Goal: Submit feedback/report problem: Submit feedback/report problem

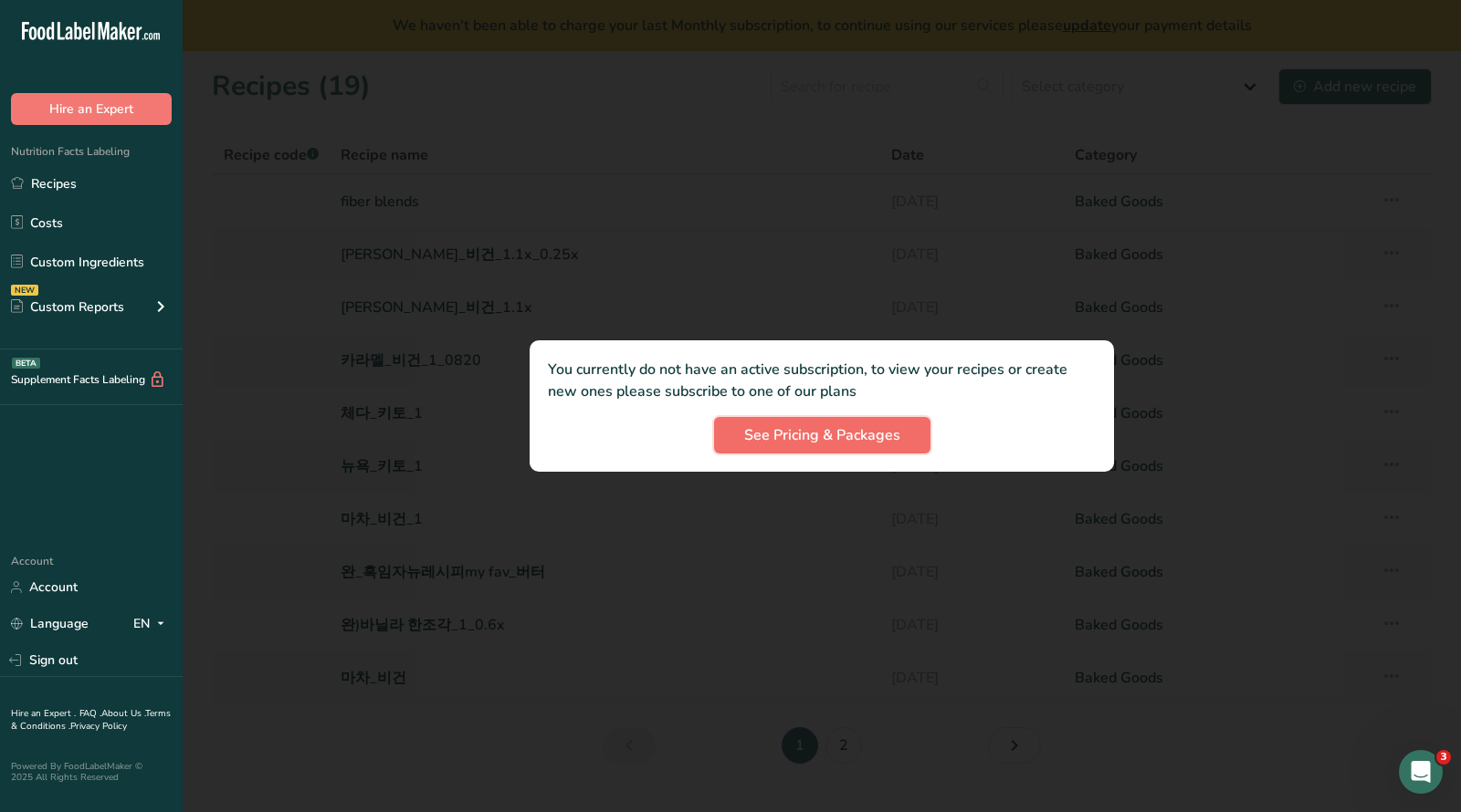
click at [822, 440] on span "See Pricing & Packages" at bounding box center [822, 436] width 156 height 22
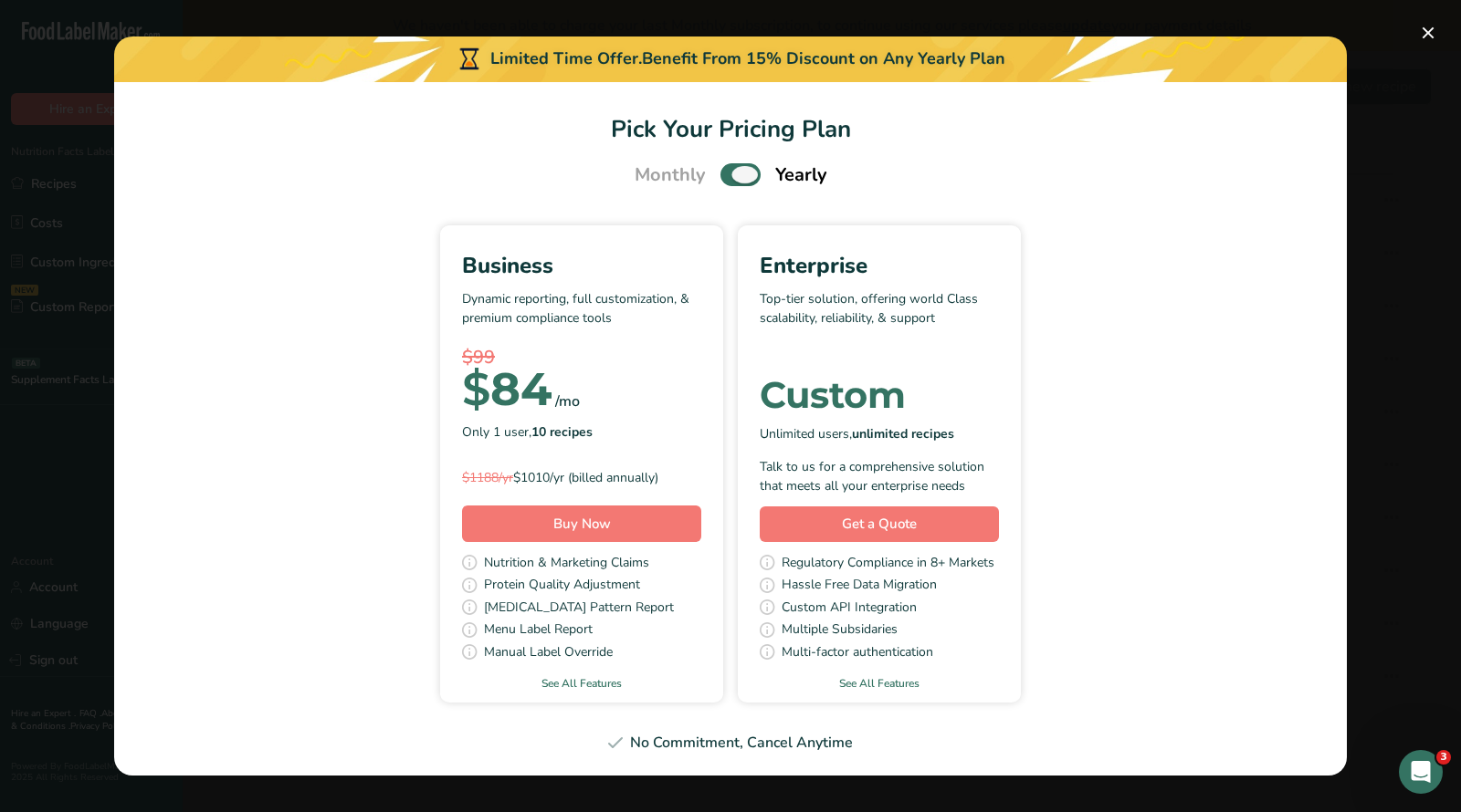
click at [726, 170] on span "Pick Your Pricing Plan Modal" at bounding box center [741, 174] width 40 height 23
click at [726, 170] on input "Pick Your Pricing Plan Modal" at bounding box center [726, 174] width 12 height 12
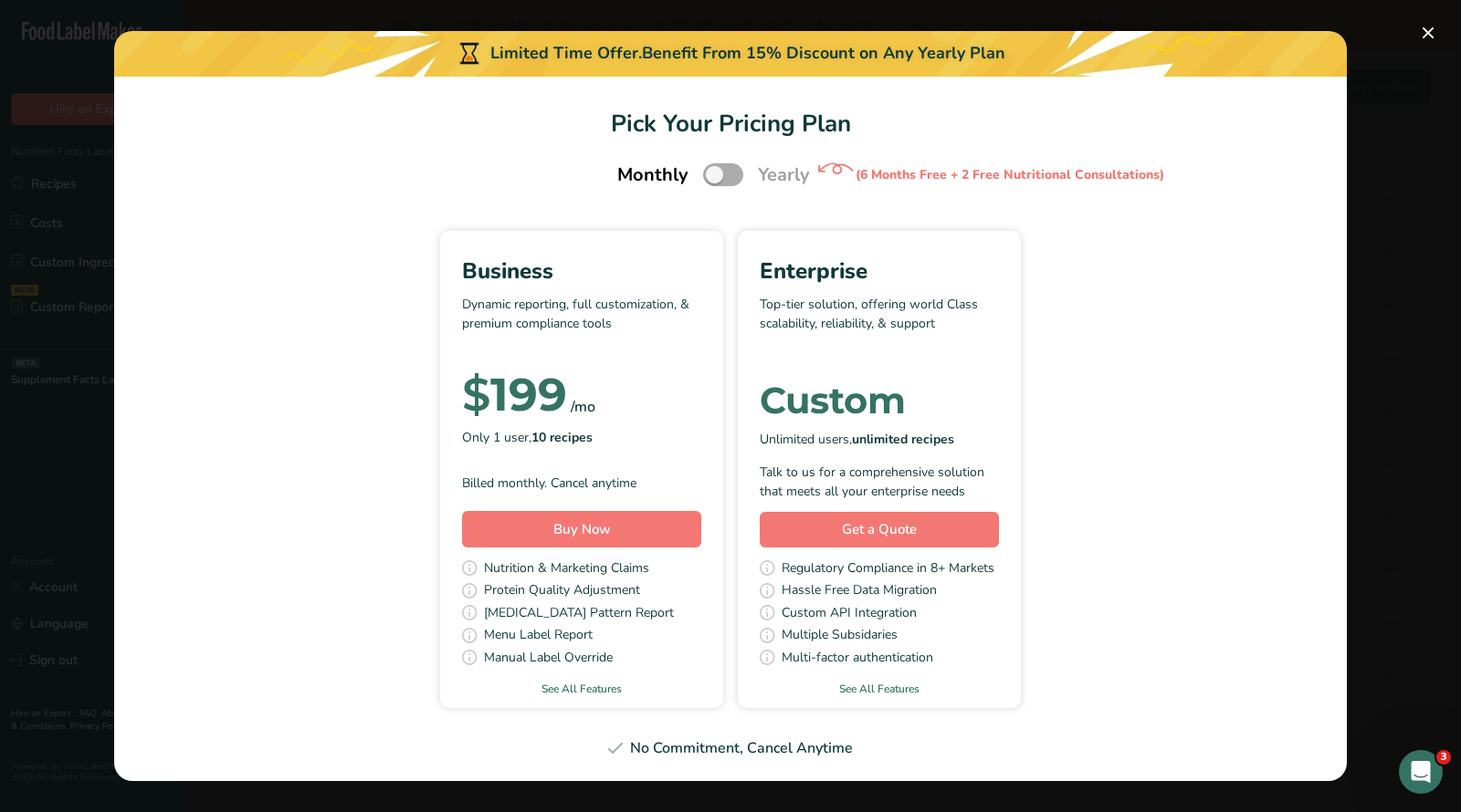
click at [729, 175] on span "Pick Your Pricing Plan Modal" at bounding box center [723, 174] width 40 height 23
click at [715, 175] on input "Pick Your Pricing Plan Modal" at bounding box center [708, 174] width 12 height 12
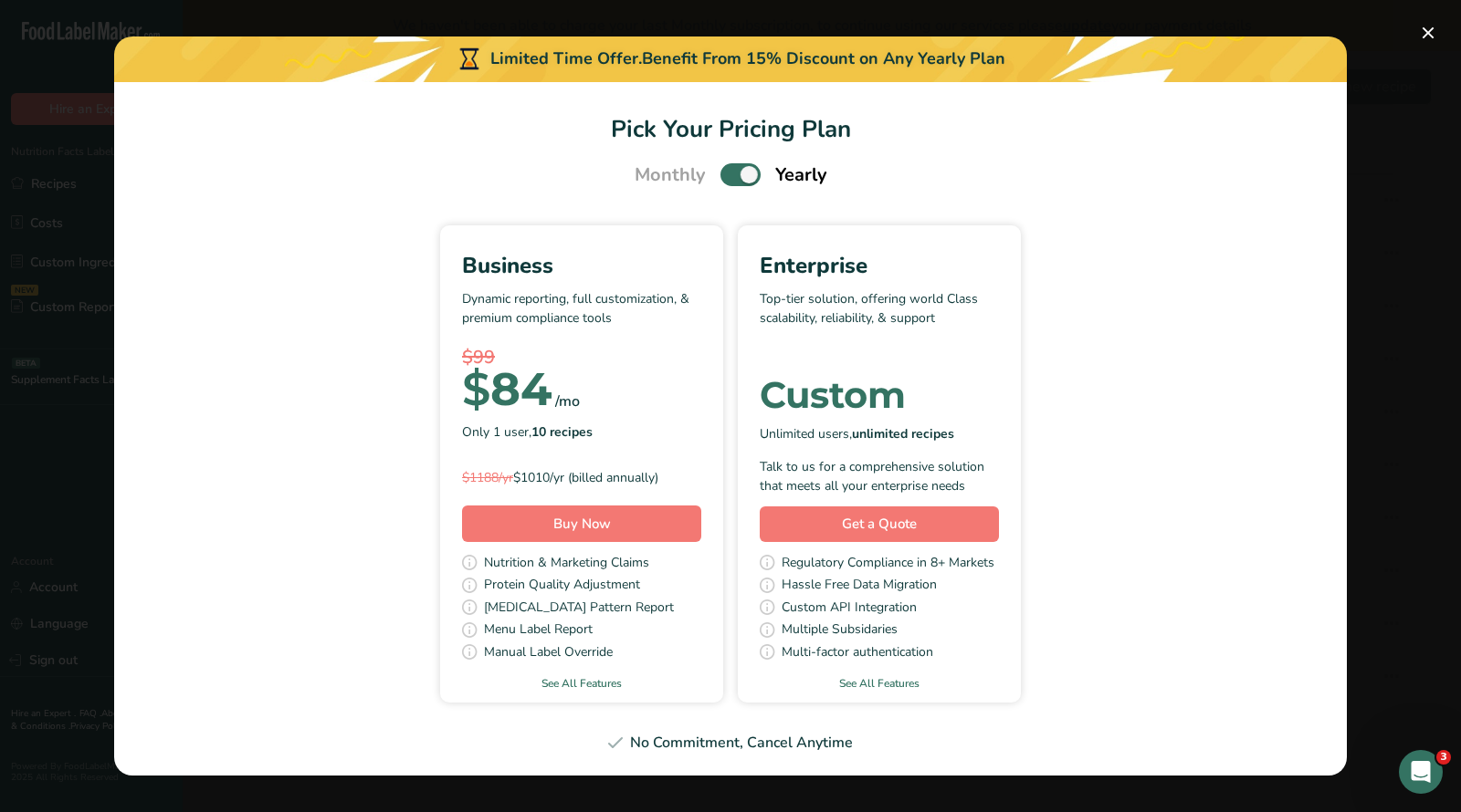
drag, startPoint x: 476, startPoint y: 388, endPoint x: 697, endPoint y: 499, distance: 247.3
click at [697, 499] on div "Business Dynamic reporting, full customization, & premium compliance tools $99 …" at bounding box center [582, 447] width 283 height 439
click at [687, 439] on div "Only 1 user, 10 recipes" at bounding box center [581, 433] width 240 height 28
click at [732, 177] on span "Pick Your Pricing Plan Modal" at bounding box center [741, 174] width 40 height 23
click at [732, 177] on input "Pick Your Pricing Plan Modal" at bounding box center [726, 174] width 12 height 12
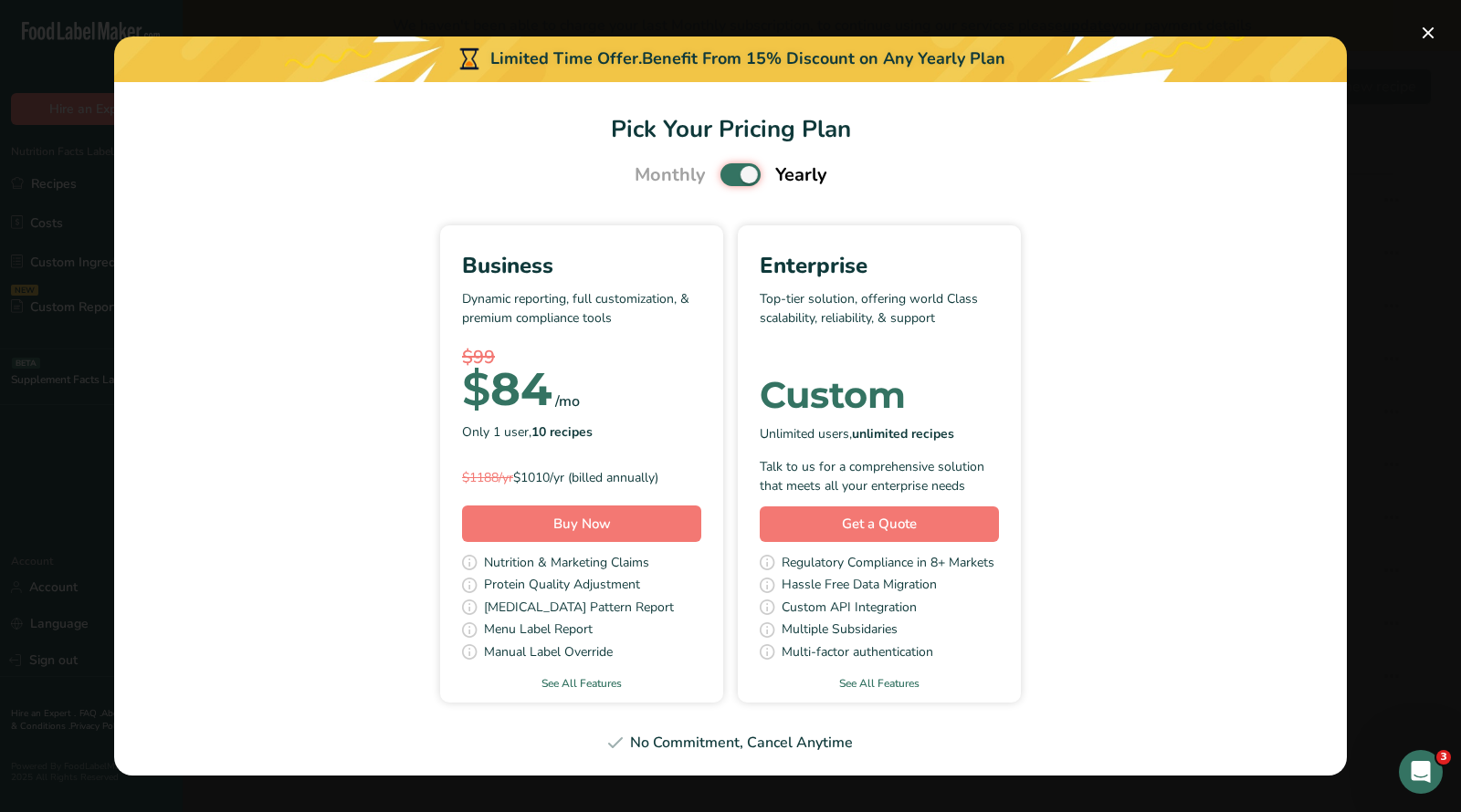
checkbox input "false"
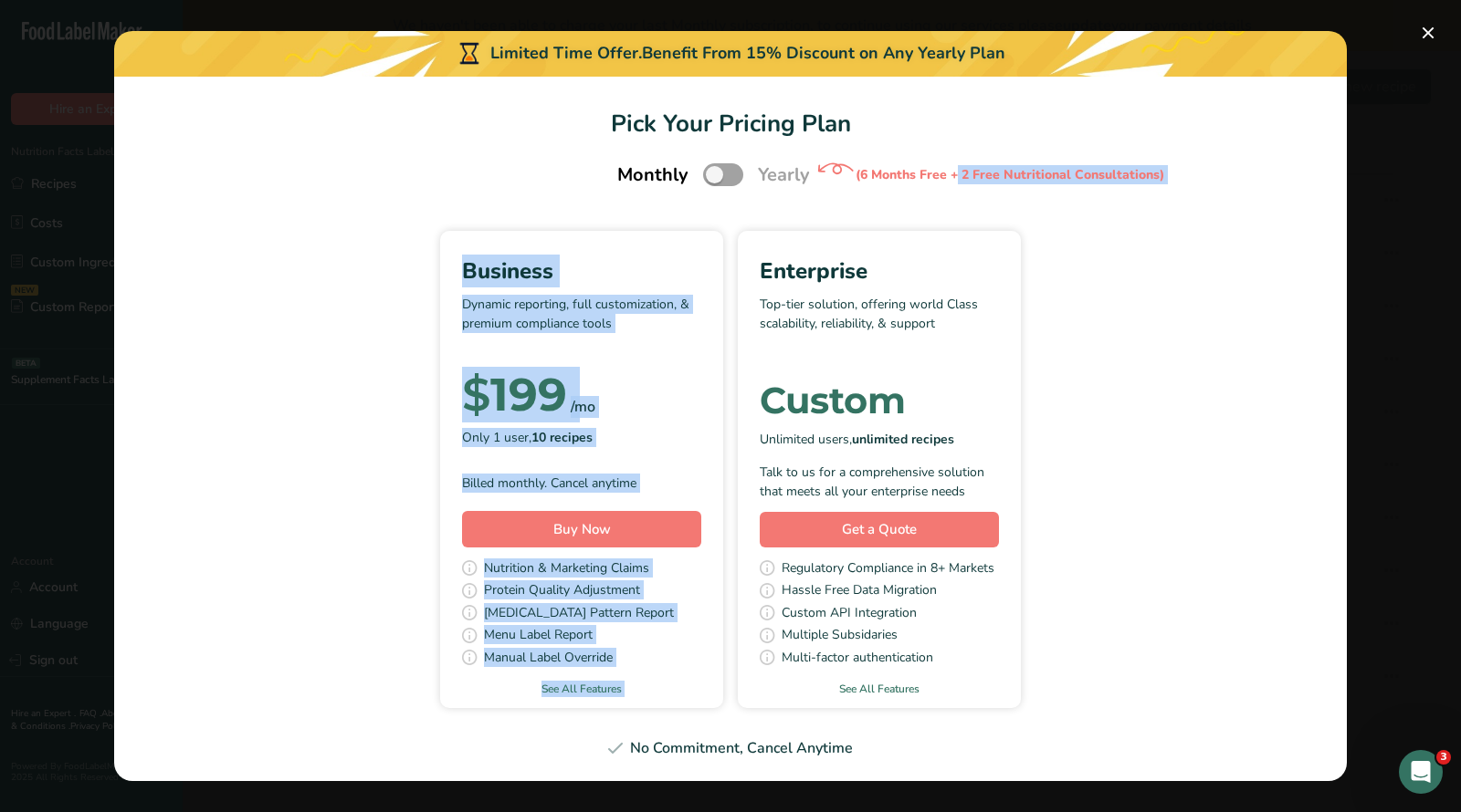
drag, startPoint x: 877, startPoint y: 175, endPoint x: 1310, endPoint y: 196, distance: 433.5
click at [1310, 196] on section "Pick Your Pricing Plan Monthly Yearly (6 Months Free + 2 Free Nutritional Consu…" at bounding box center [730, 429] width 1232 height 706
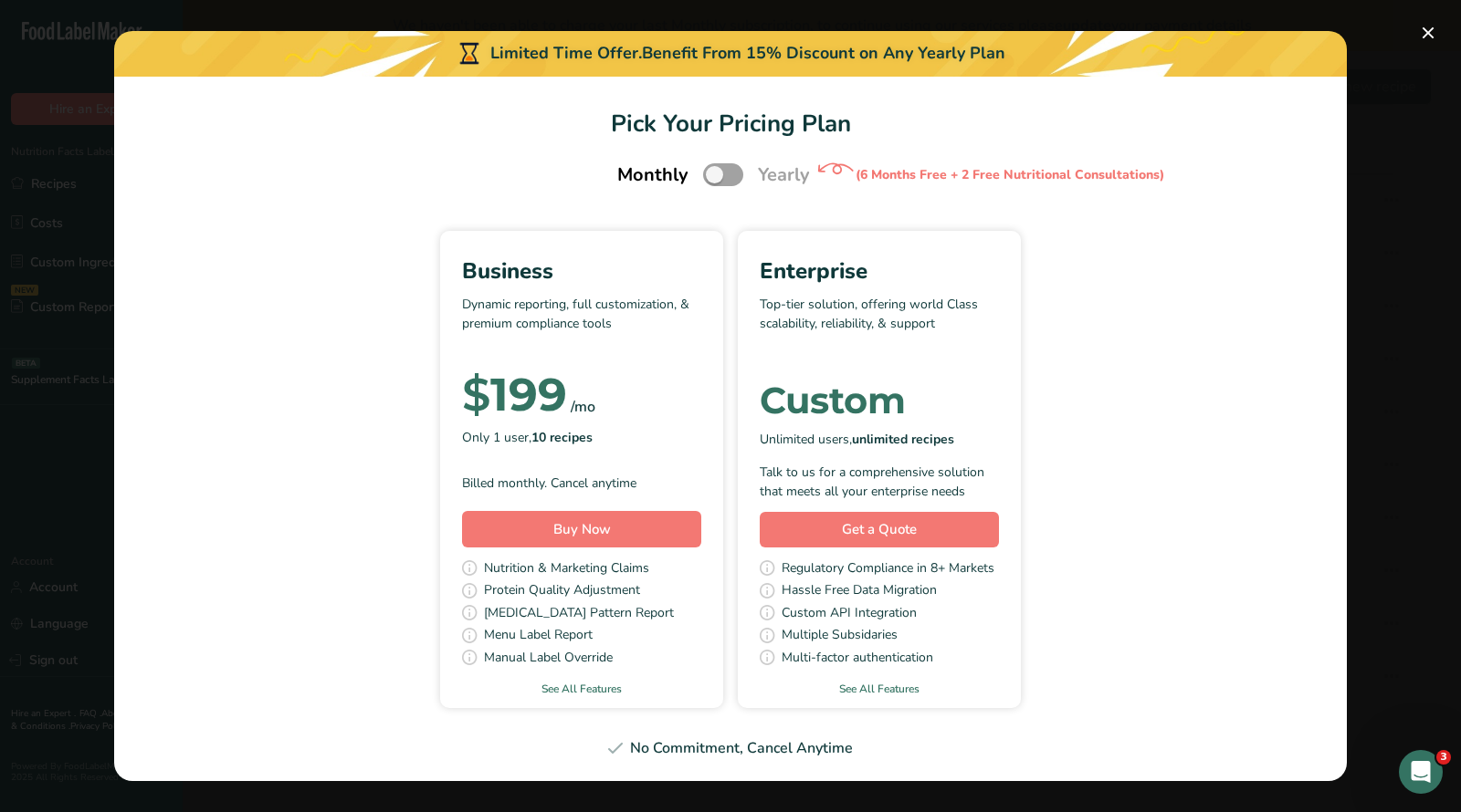
click at [693, 762] on section "Pick Your Pricing Plan Monthly Yearly (6 Months Free + 2 Free Nutritional Consu…" at bounding box center [730, 429] width 1232 height 706
click at [1424, 33] on button "Pick Your Pricing Plan Modal" at bounding box center [1428, 33] width 29 height 29
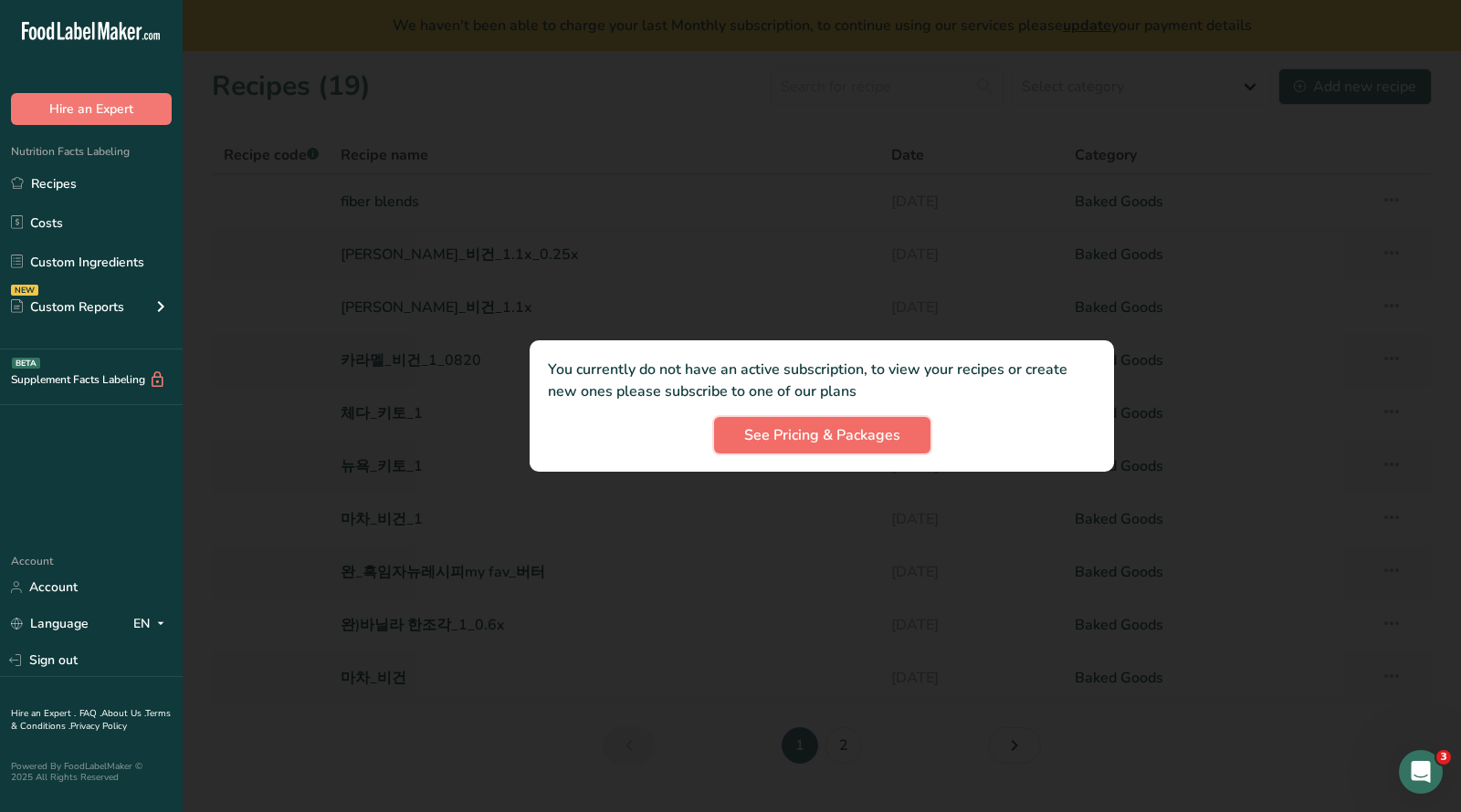
click at [783, 428] on span "See Pricing & Packages" at bounding box center [822, 436] width 156 height 22
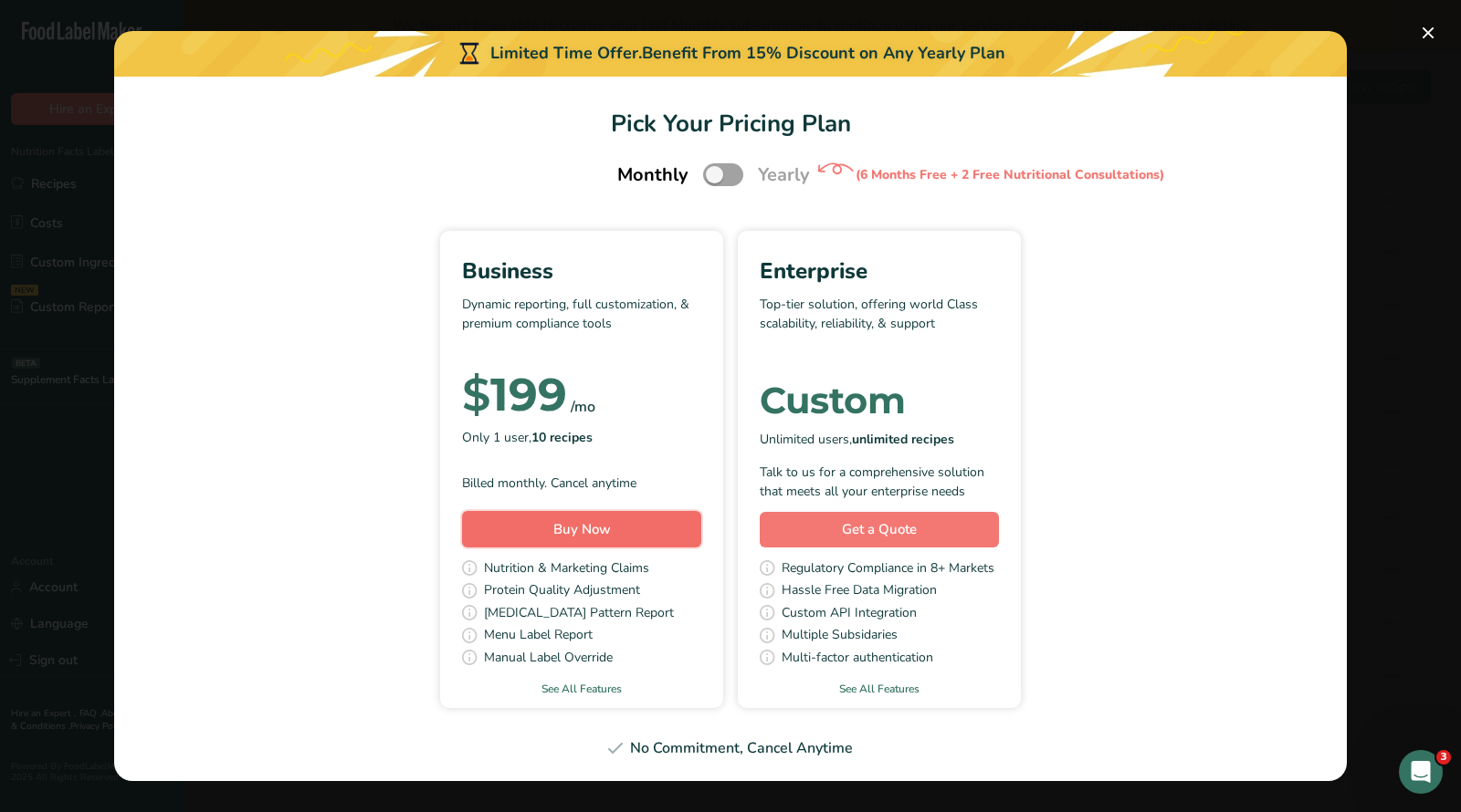
click at [598, 541] on button "Buy Now" at bounding box center [581, 529] width 240 height 37
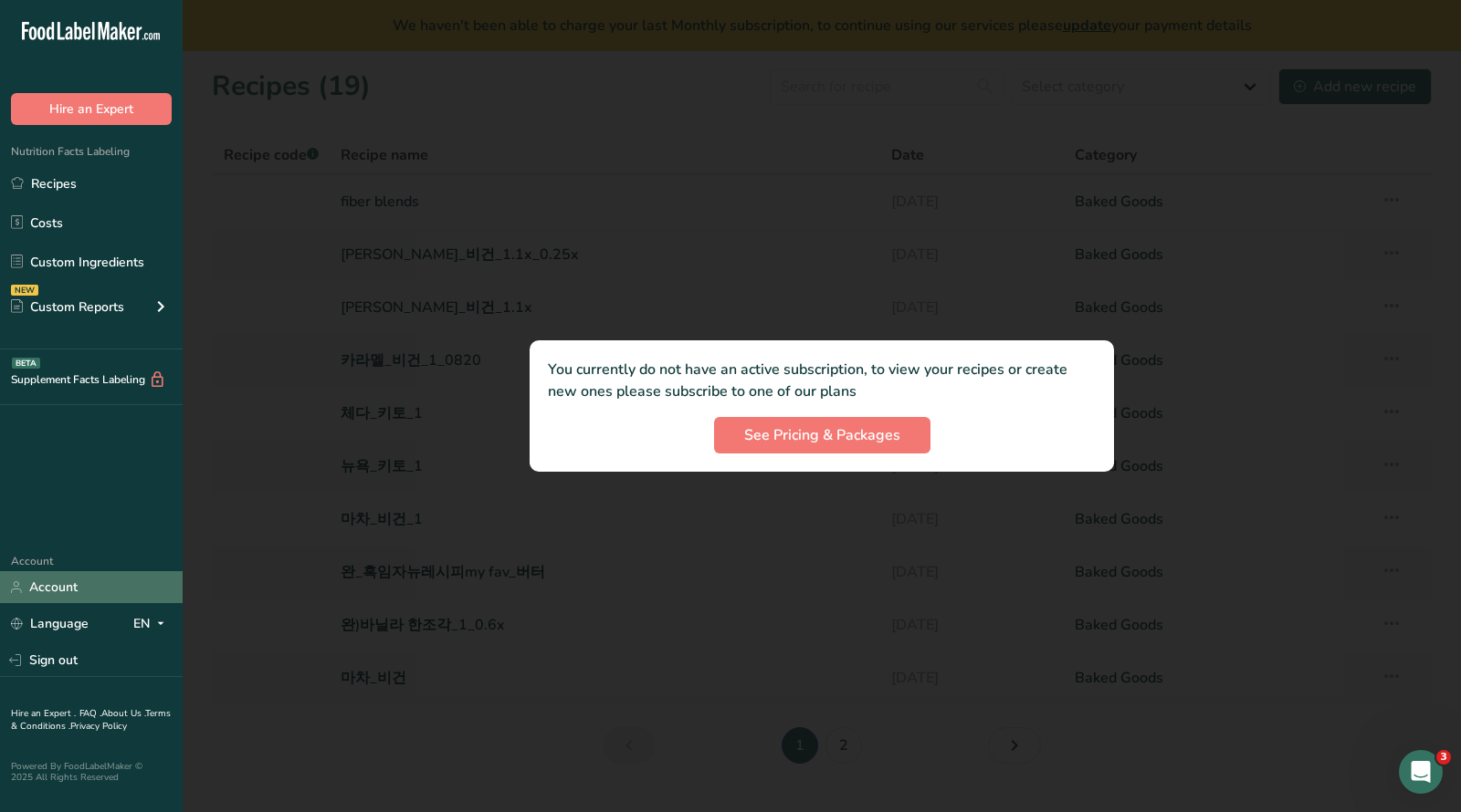
click at [63, 593] on link "Account" at bounding box center [91, 587] width 183 height 32
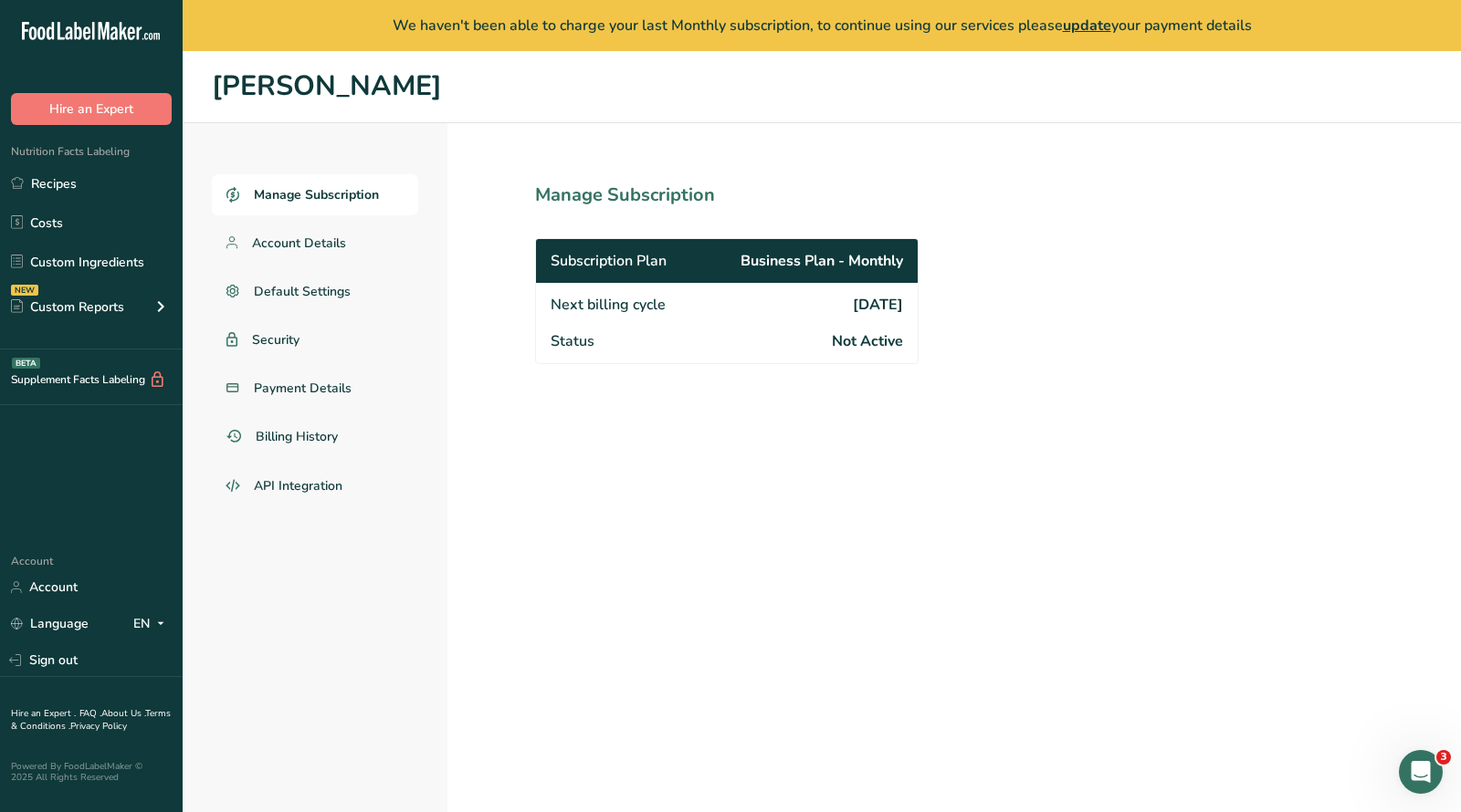
click at [649, 265] on span "Subscription Plan" at bounding box center [608, 261] width 116 height 22
click at [359, 233] on link "Account Details" at bounding box center [315, 243] width 206 height 41
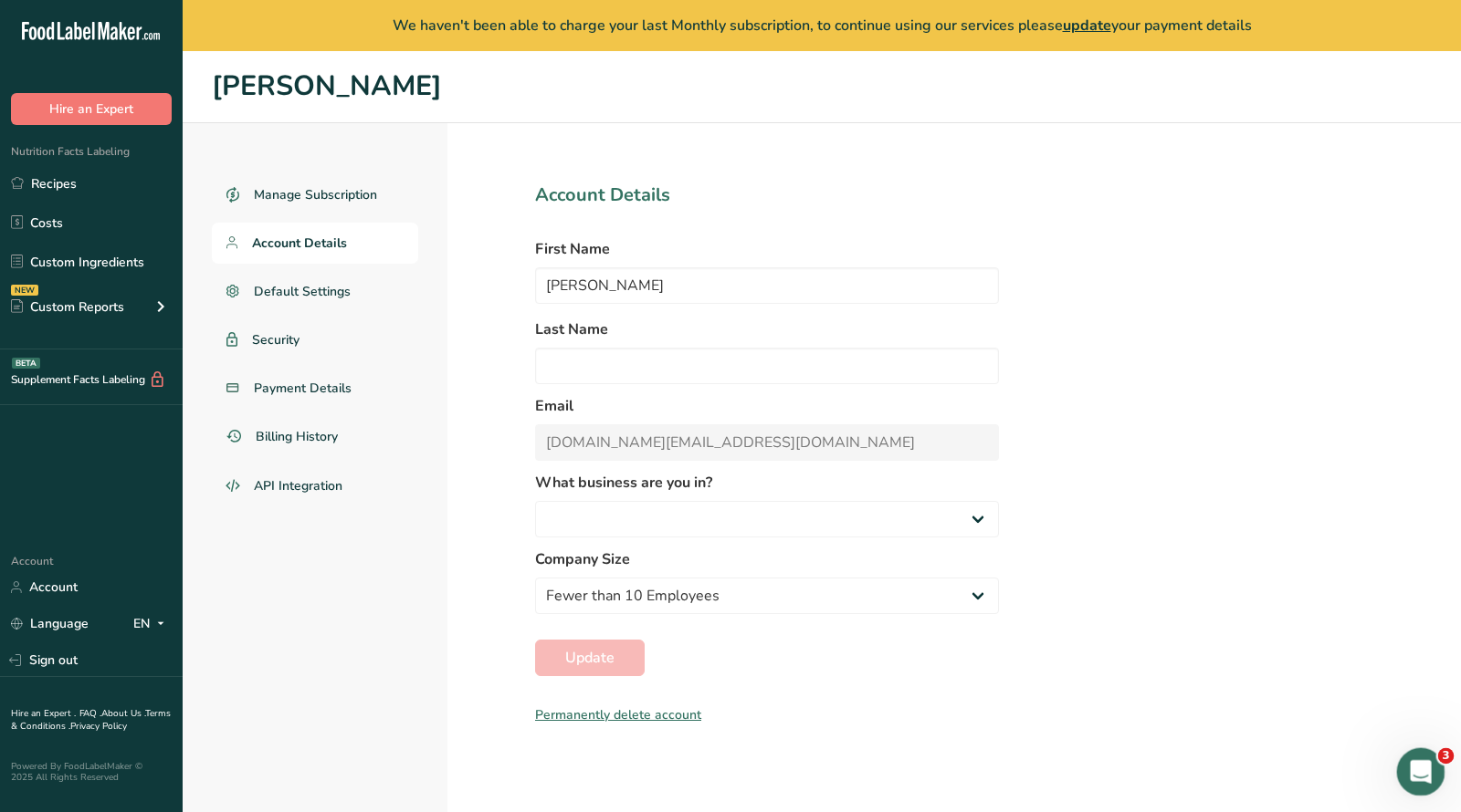
click at [1418, 767] on icon "Open Intercom Messenger" at bounding box center [1418, 770] width 30 height 30
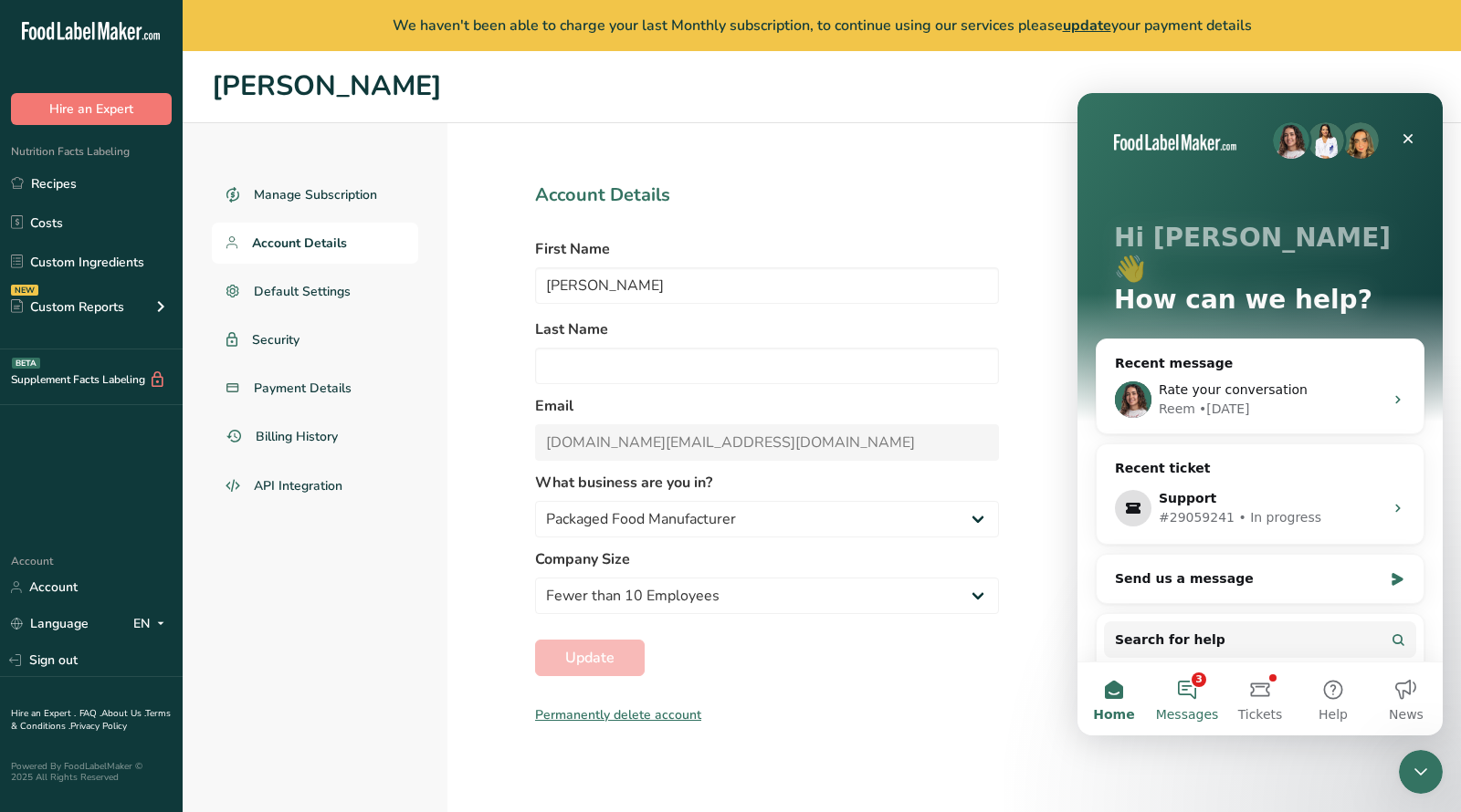
click at [1192, 704] on button "3 Messages" at bounding box center [1187, 699] width 73 height 73
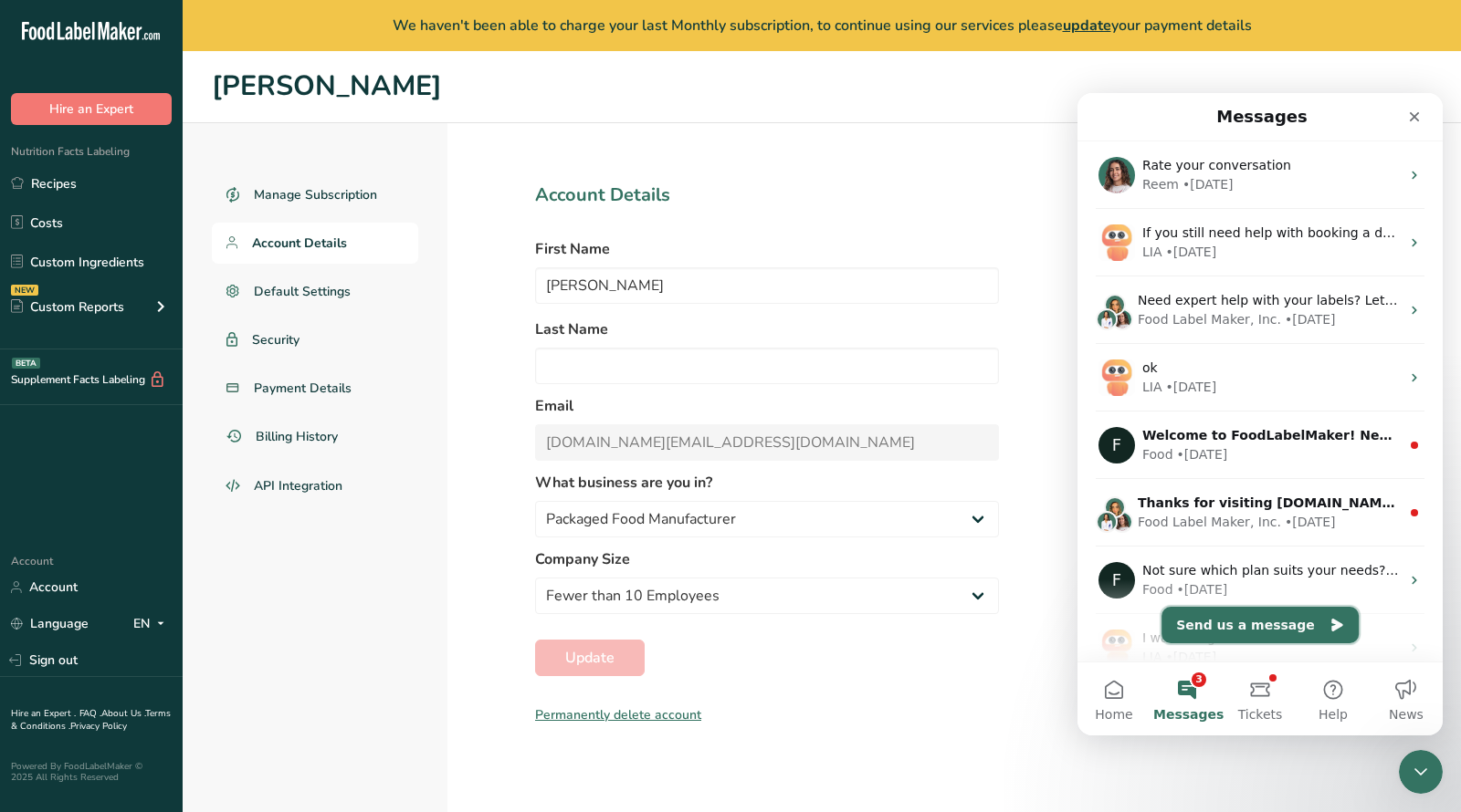
click at [1288, 617] on button "Send us a message" at bounding box center [1259, 626] width 197 height 37
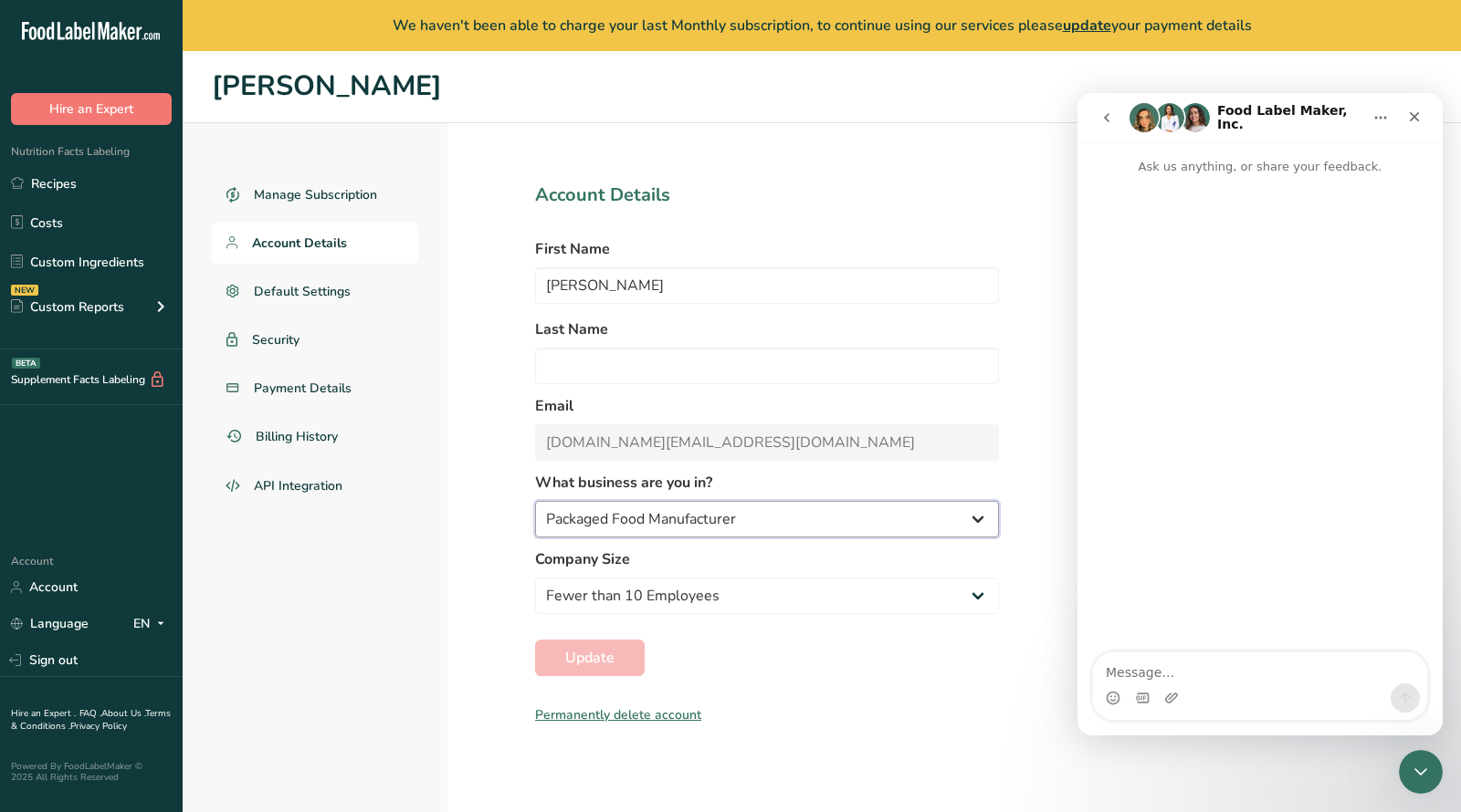
click at [622, 530] on select "Packaged Food Manufacturer Restaurant & Cafe Bakery Meal Plans & Catering Compa…" at bounding box center [766, 519] width 463 height 37
select select "3"
click at [535, 501] on select "Packaged Food Manufacturer Restaurant & Cafe Bakery Meal Plans & Catering Compa…" at bounding box center [766, 519] width 463 height 37
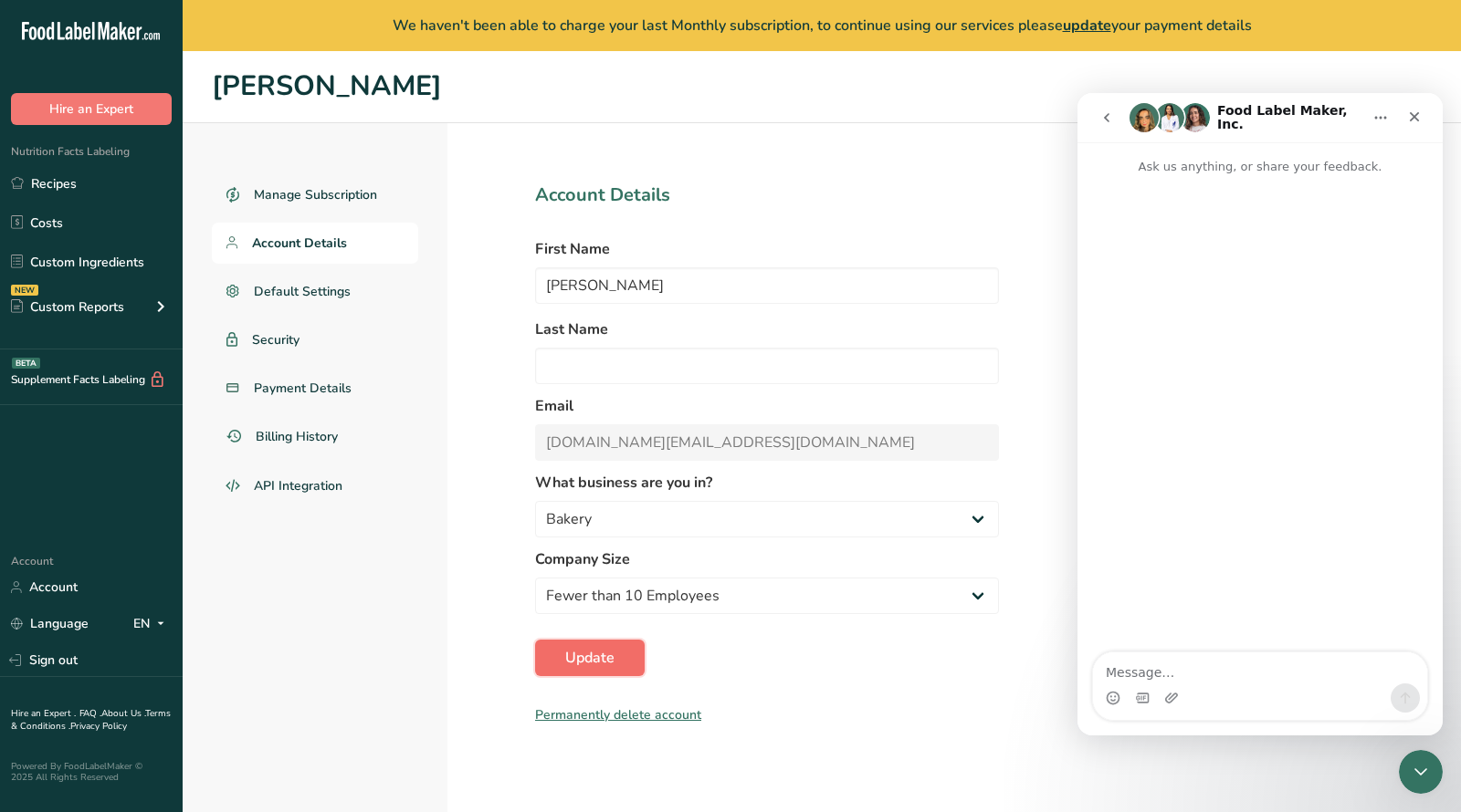
click at [620, 660] on button "Update" at bounding box center [589, 658] width 109 height 37
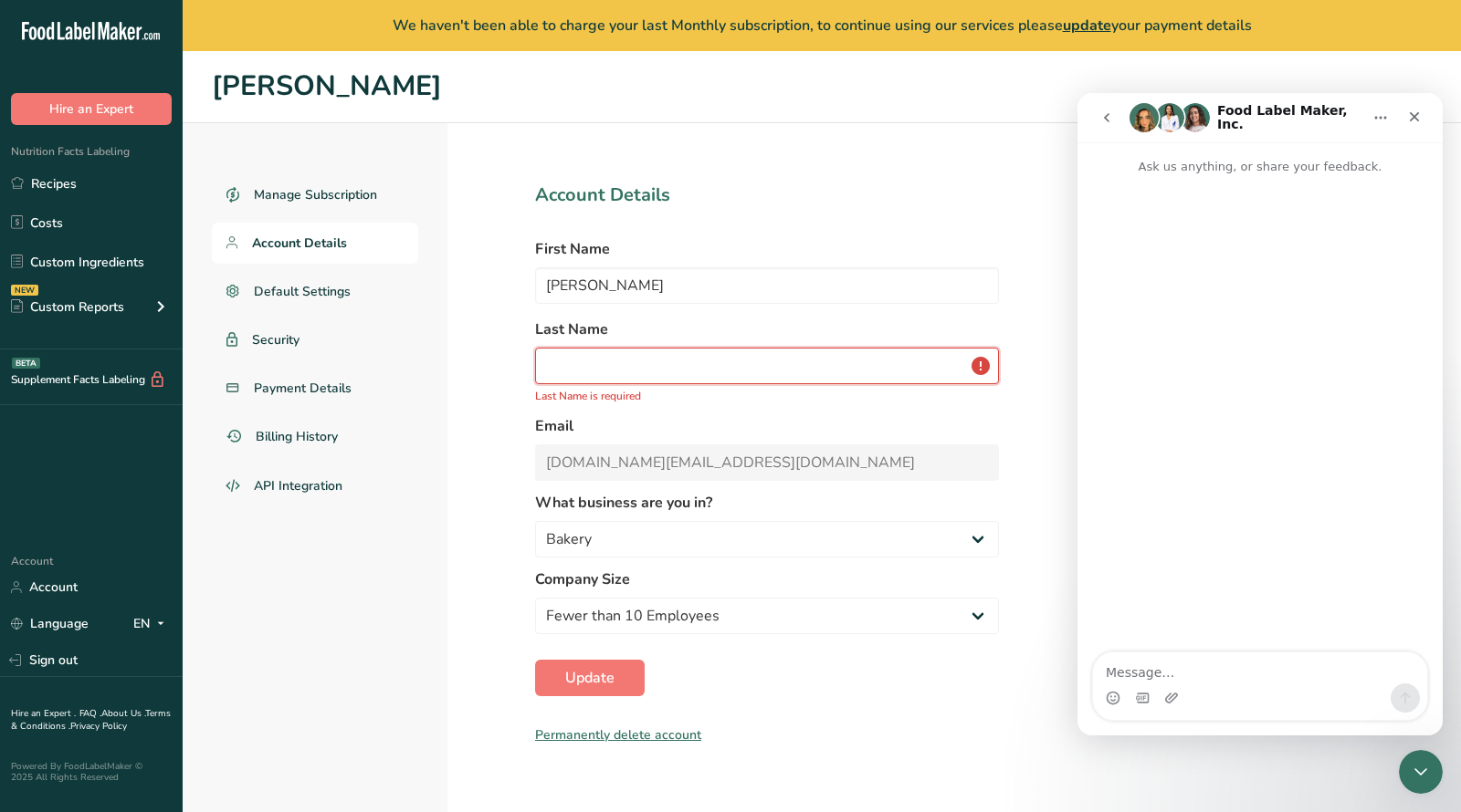
click at [642, 375] on input "text" at bounding box center [766, 366] width 463 height 37
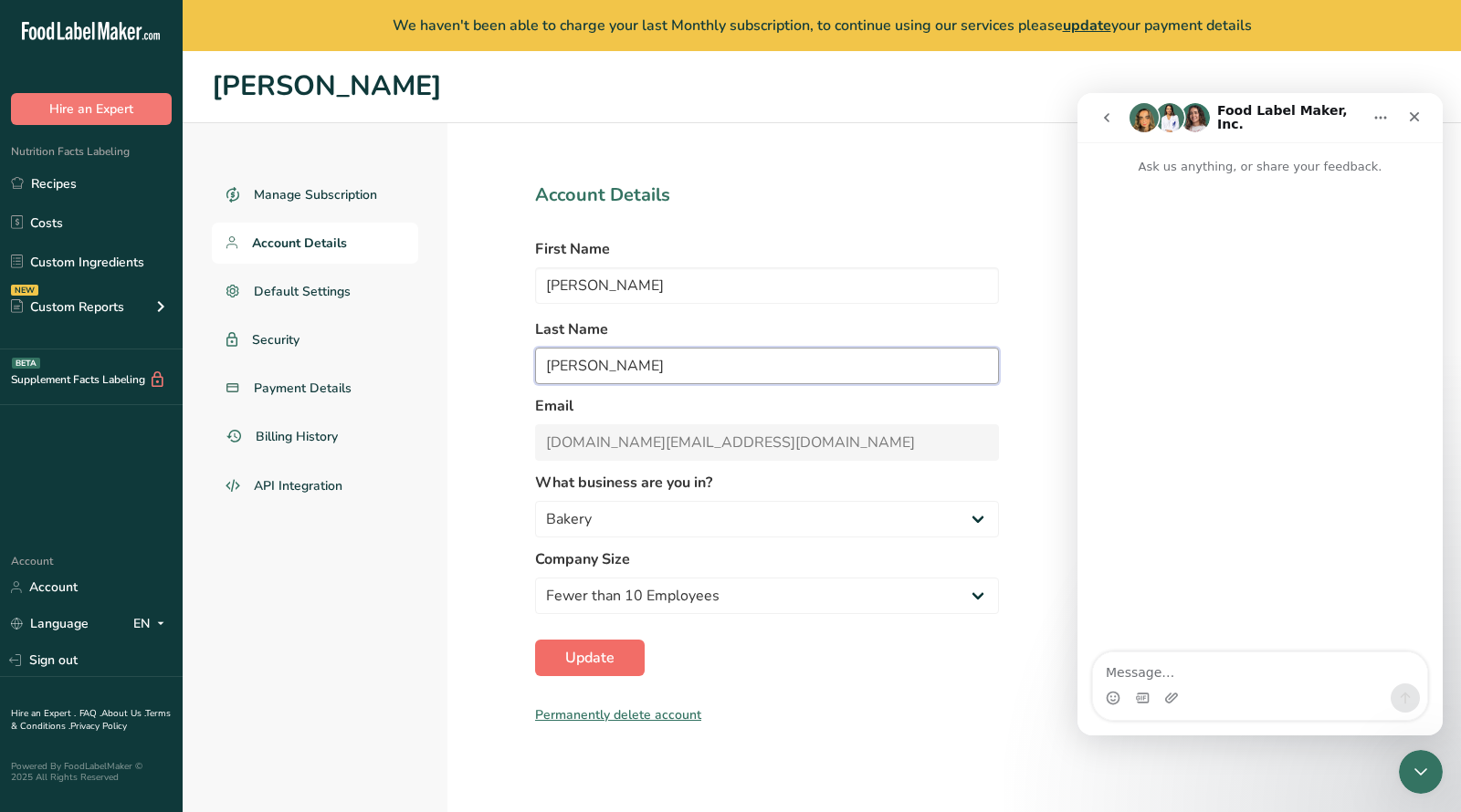
type input "Han"
click at [576, 666] on span "Update" at bounding box center [590, 658] width 50 height 22
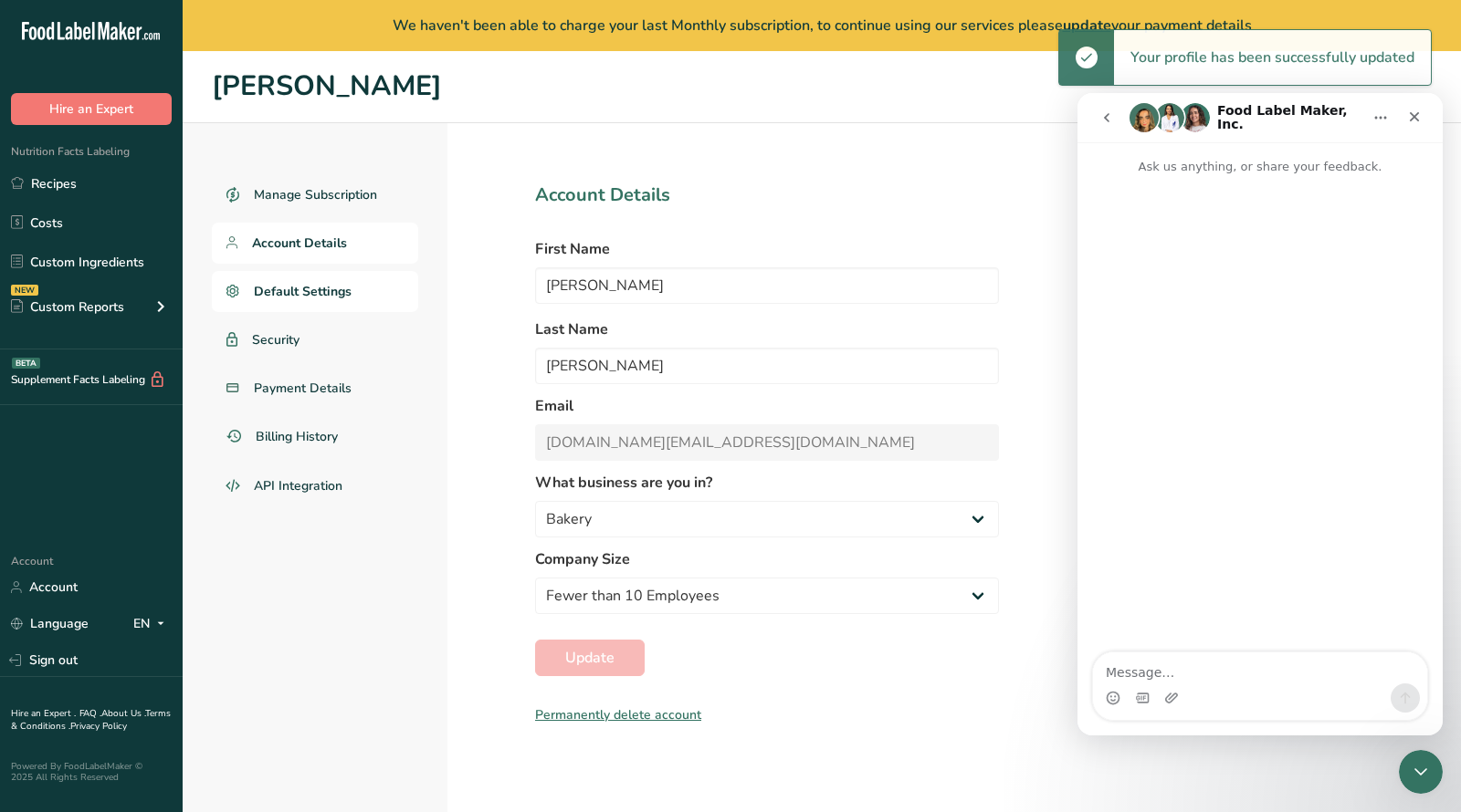
click at [340, 291] on span "Default Settings" at bounding box center [303, 291] width 97 height 19
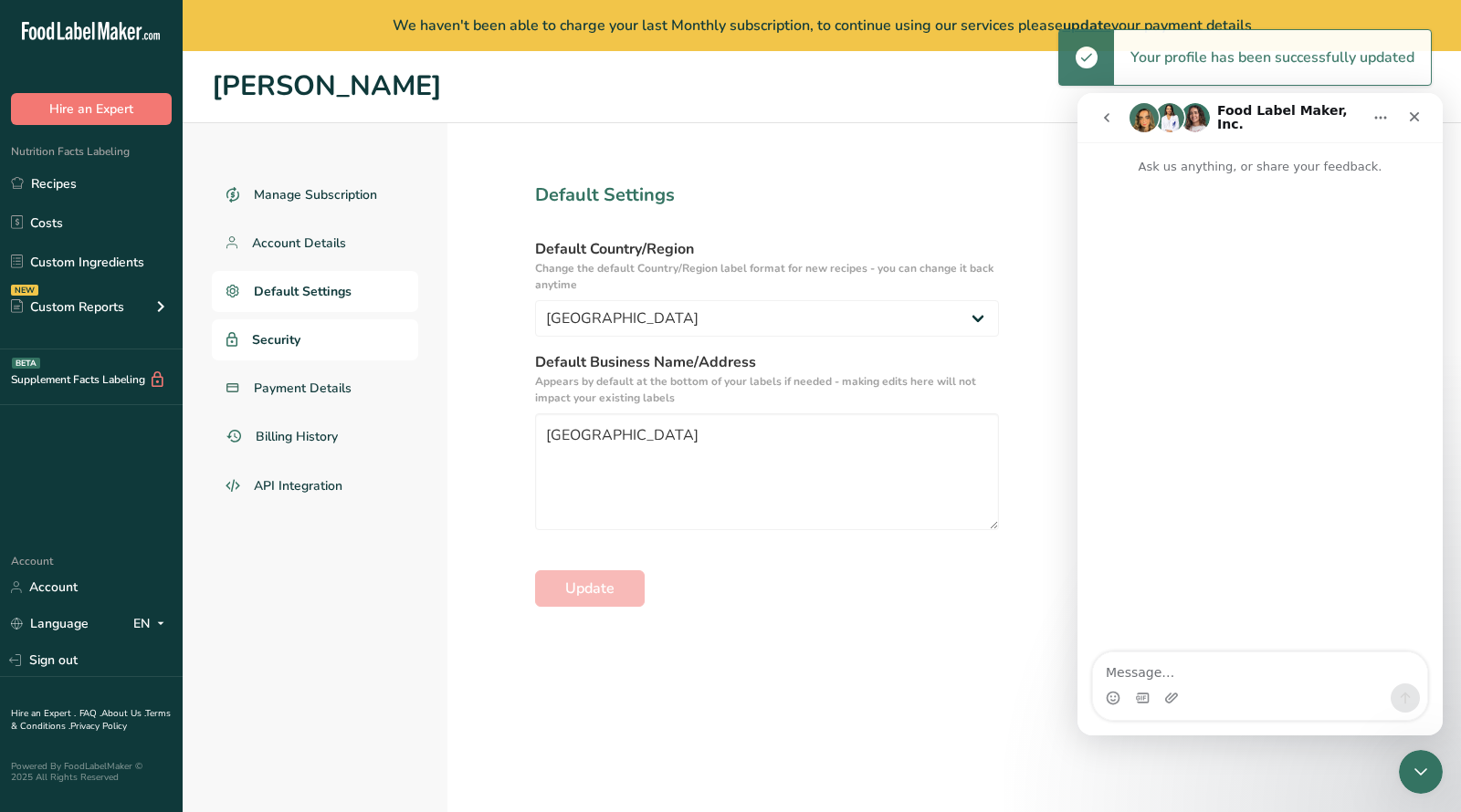
click at [323, 339] on link "Security" at bounding box center [315, 339] width 206 height 41
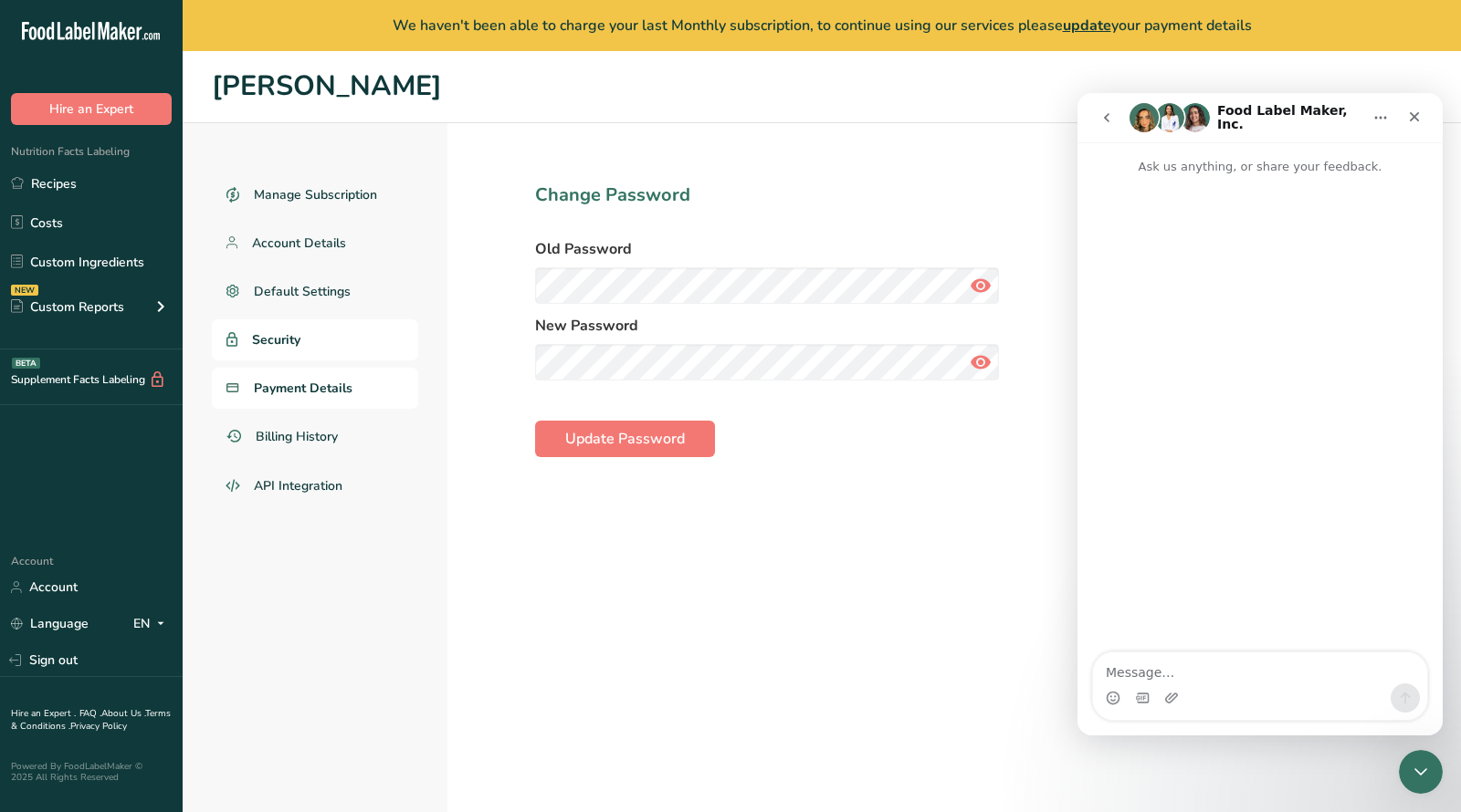
click at [328, 383] on span "Payment Details" at bounding box center [303, 388] width 98 height 19
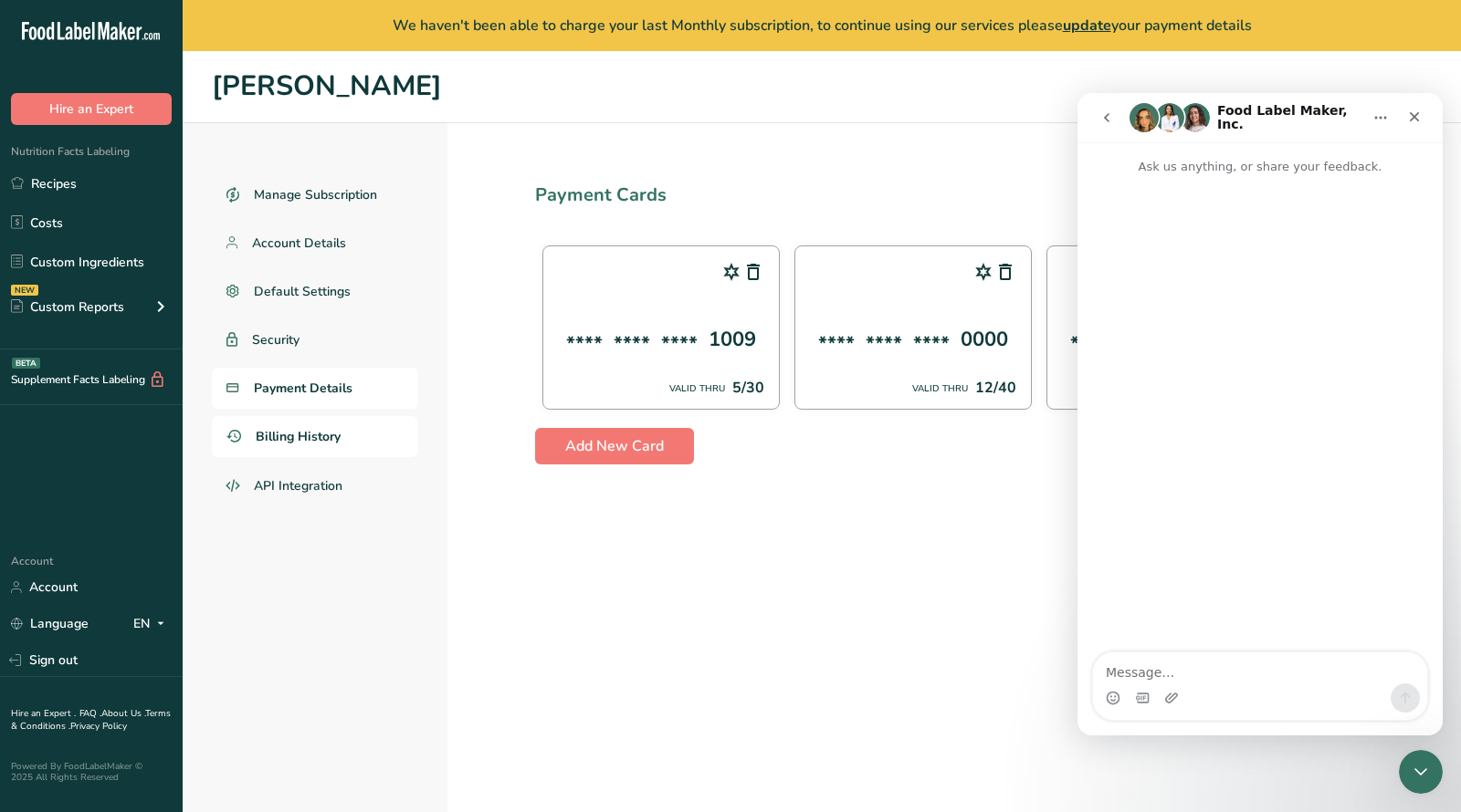
click at [326, 428] on span "Billing History" at bounding box center [298, 437] width 85 height 19
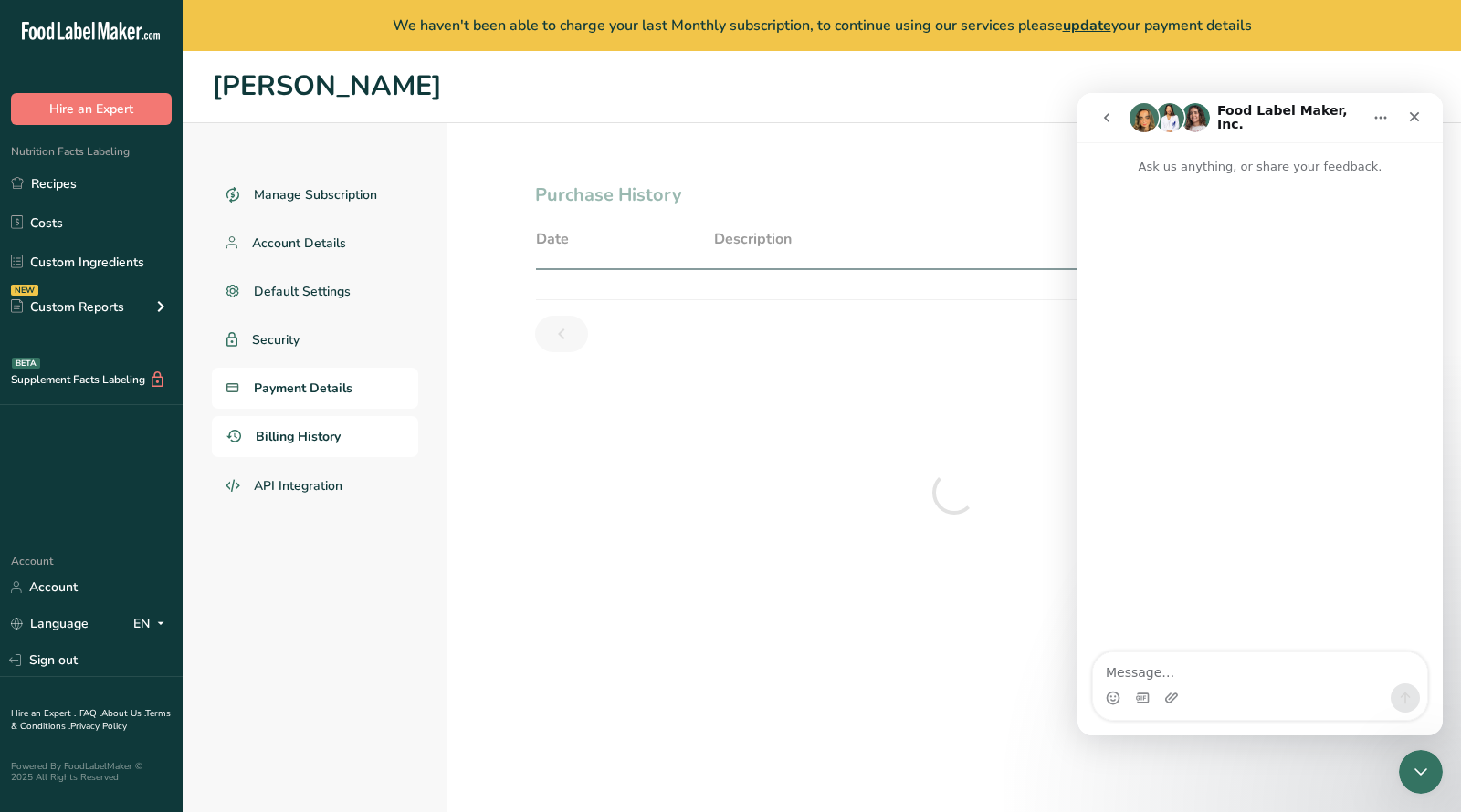
click at [333, 387] on span "Payment Details" at bounding box center [303, 388] width 98 height 19
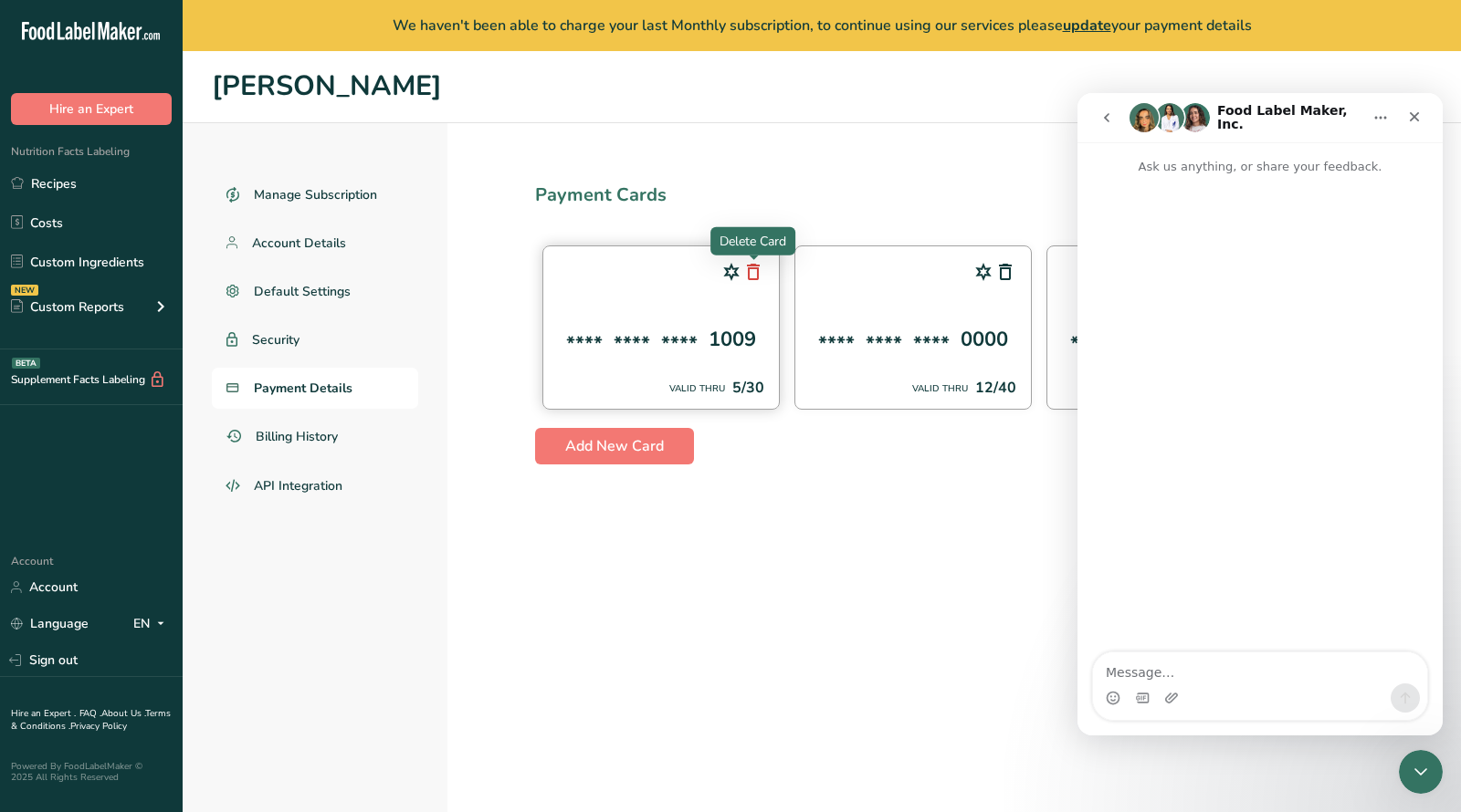
click at [752, 274] on icon at bounding box center [753, 273] width 22 height 33
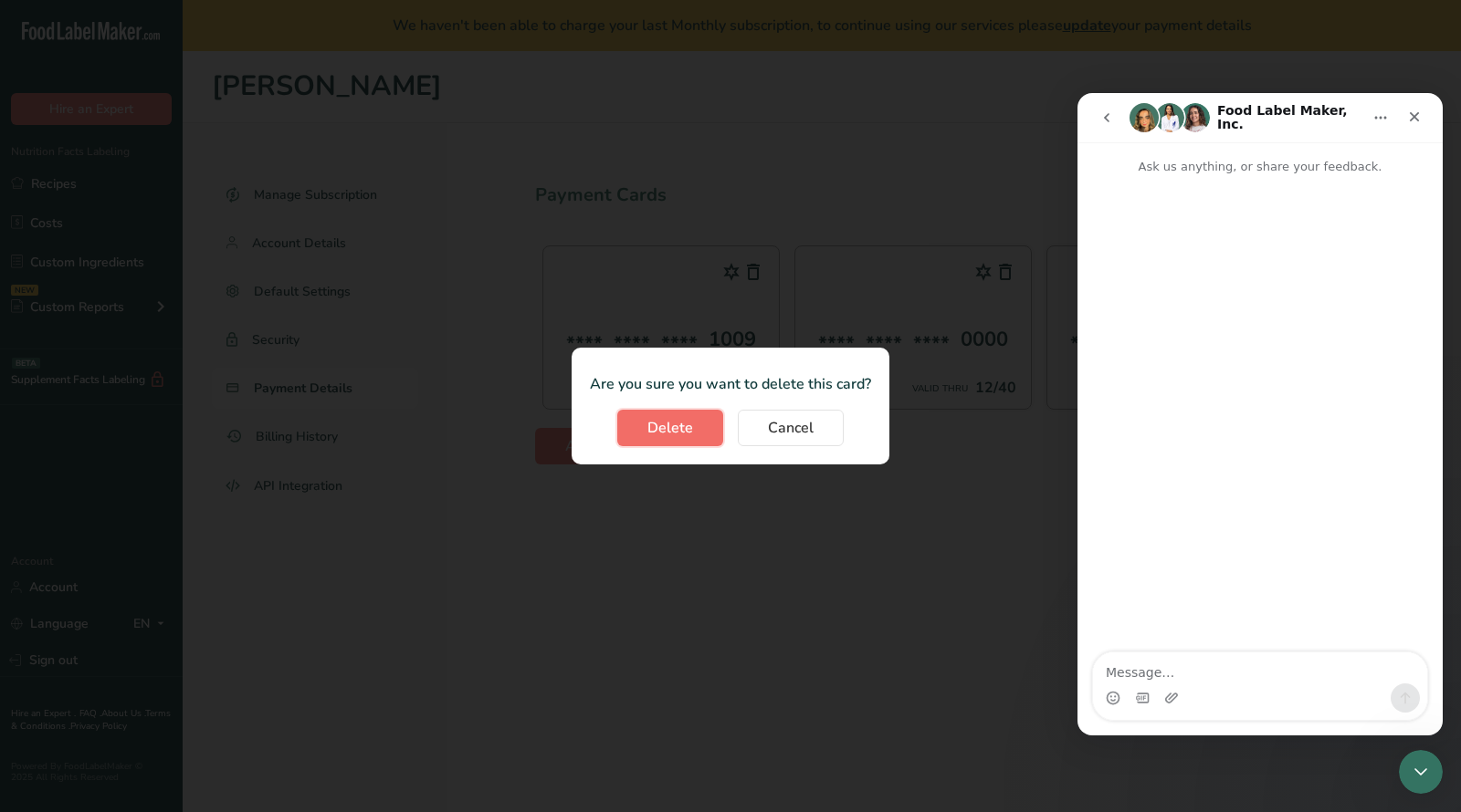
click at [701, 431] on button "Delete" at bounding box center [669, 428] width 106 height 37
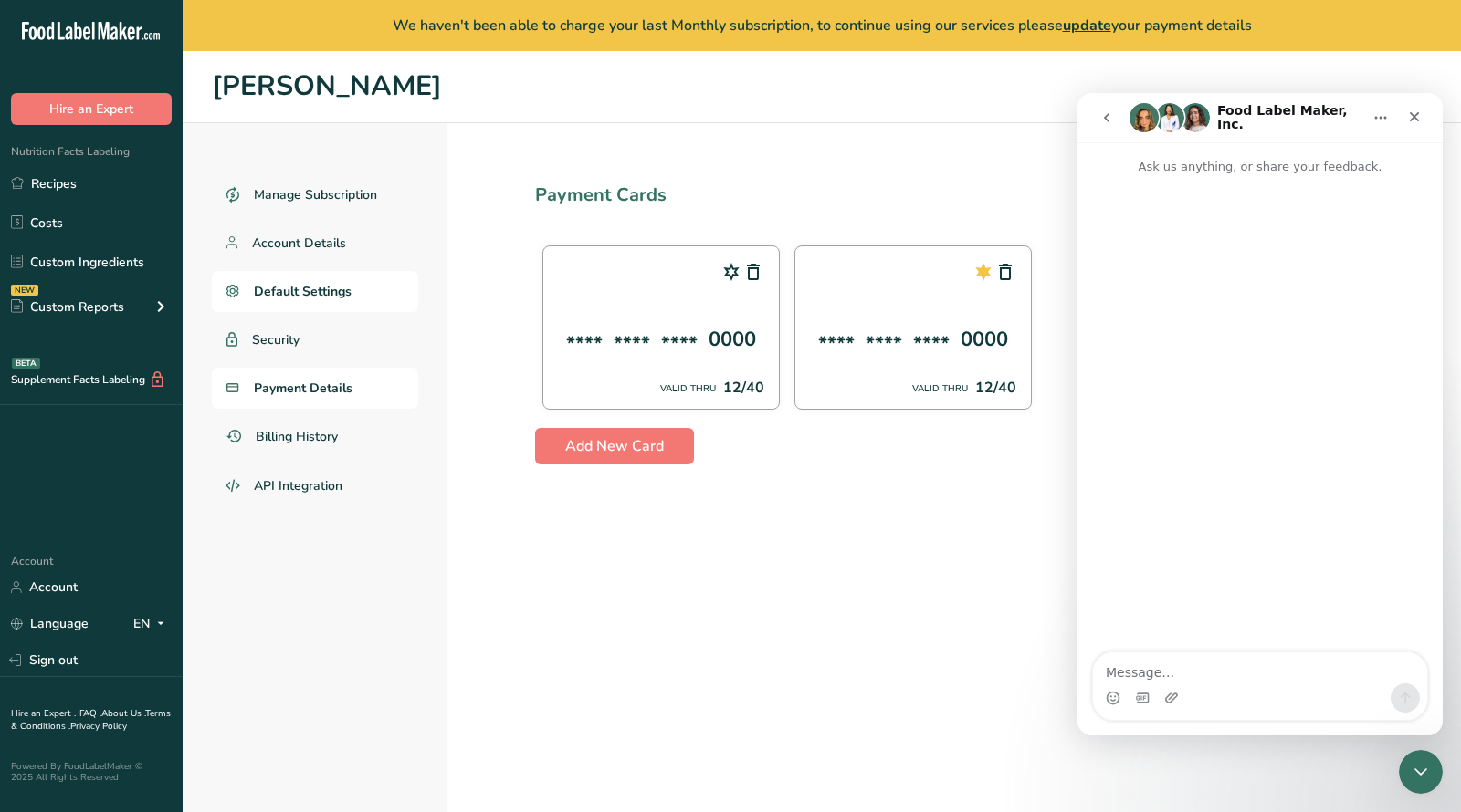
click at [281, 286] on span "Default Settings" at bounding box center [303, 291] width 97 height 19
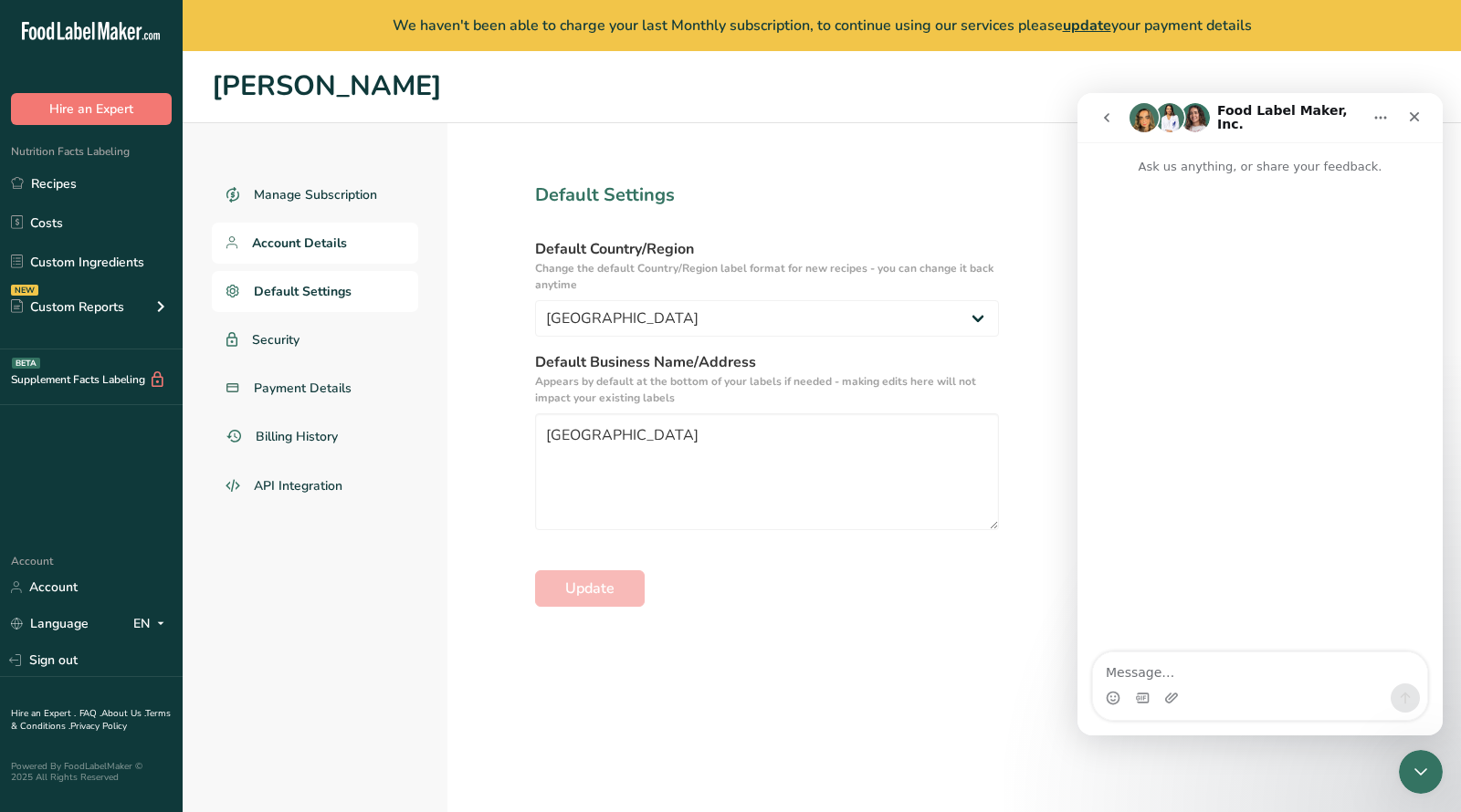
click at [314, 234] on span "Account Details" at bounding box center [299, 243] width 95 height 19
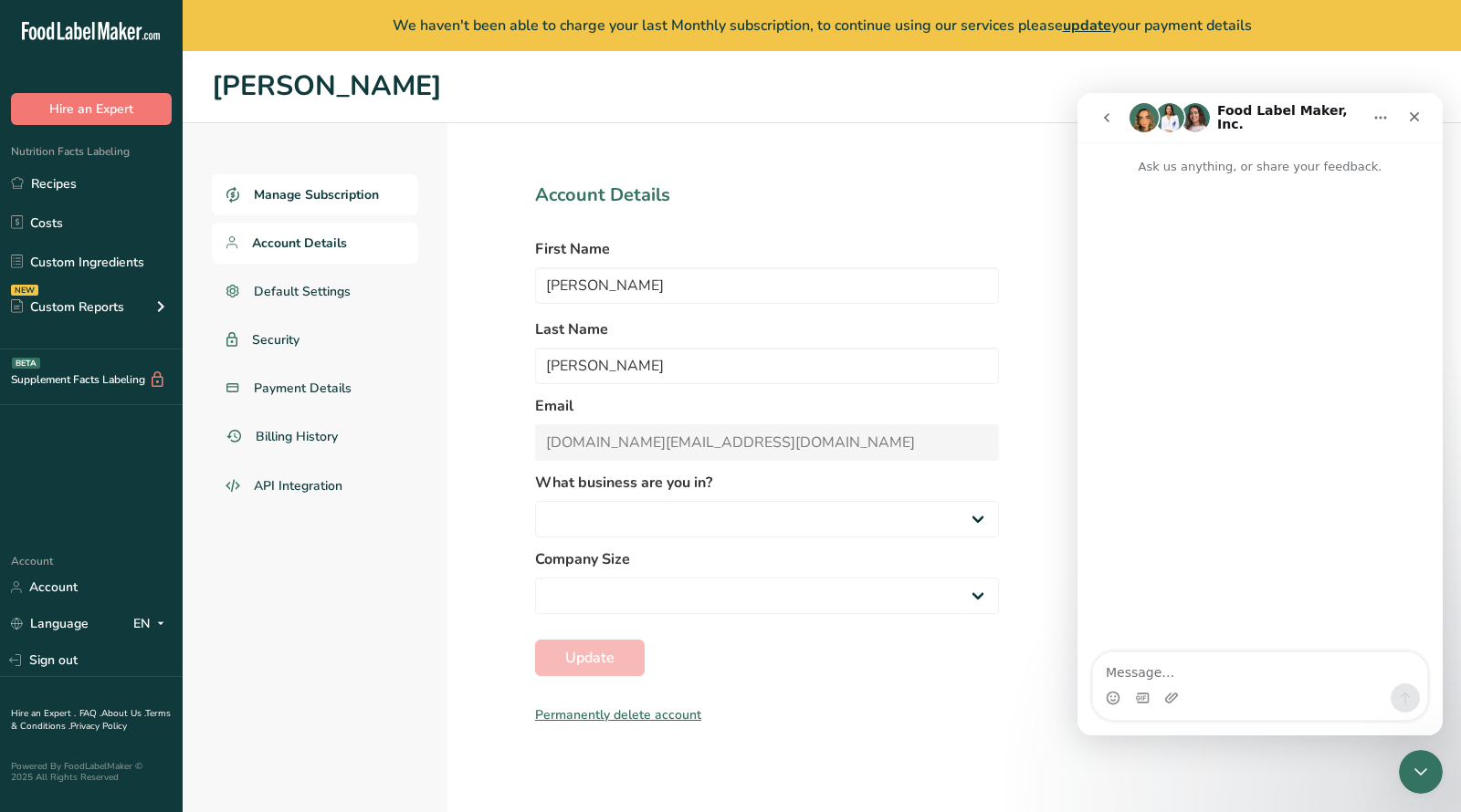
select select "3"
select select "1"
click at [336, 202] on span "Manage Subscription" at bounding box center [317, 195] width 125 height 19
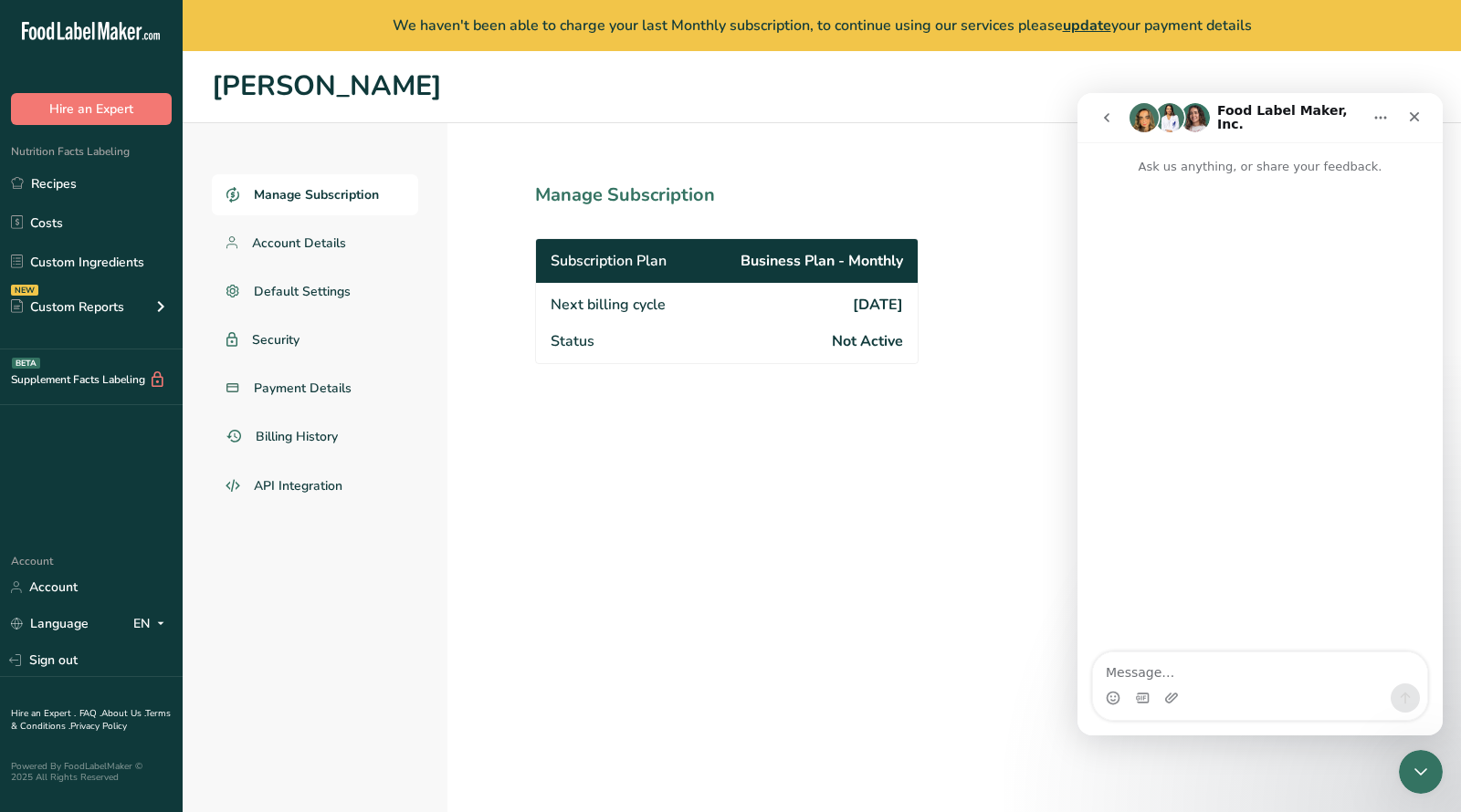
click at [563, 248] on div "Subscription Plan Business Plan - Monthly" at bounding box center [727, 261] width 382 height 44
click at [1160, 672] on textarea "Message…" at bounding box center [1260, 668] width 334 height 31
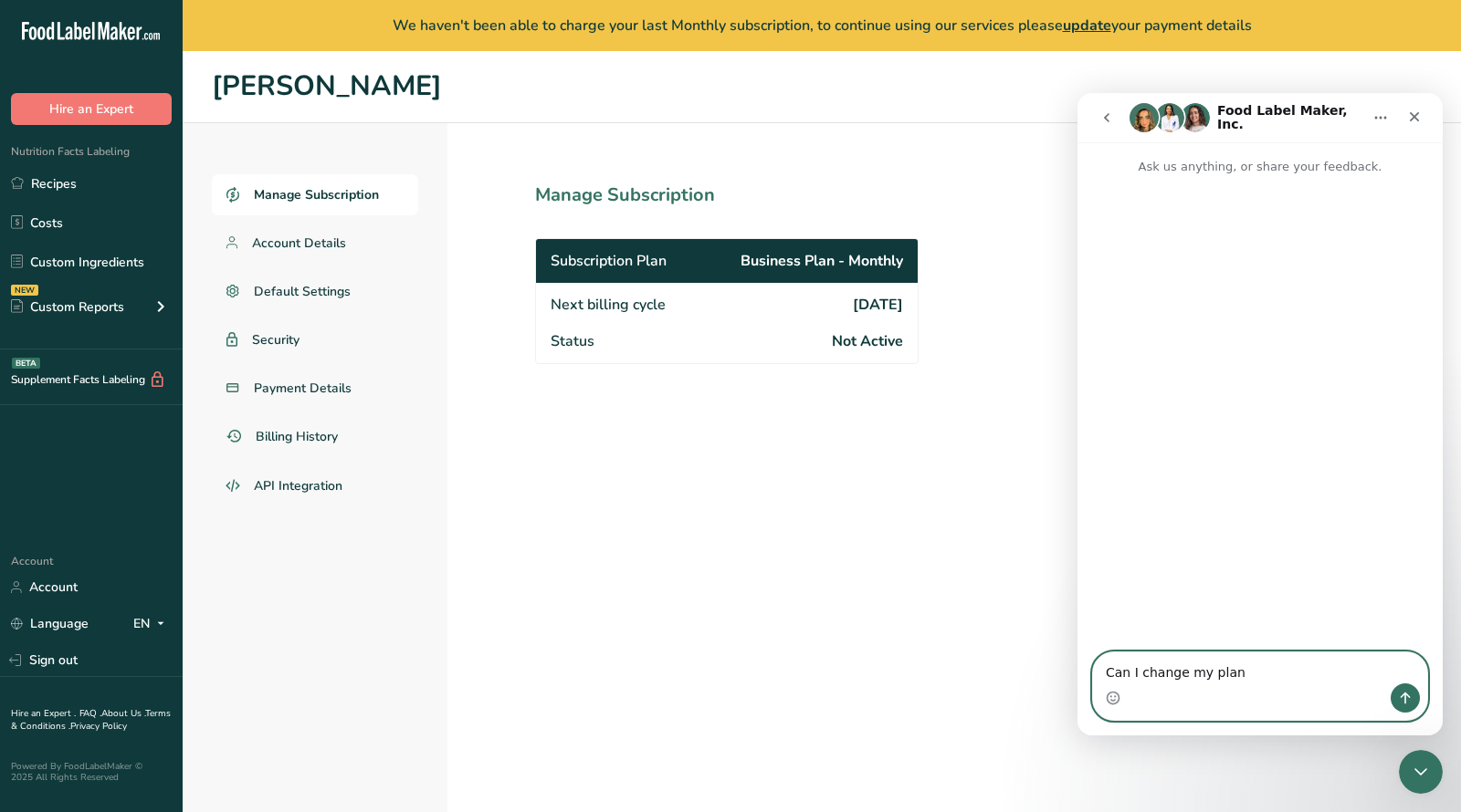
type textarea "Can I change my plan?"
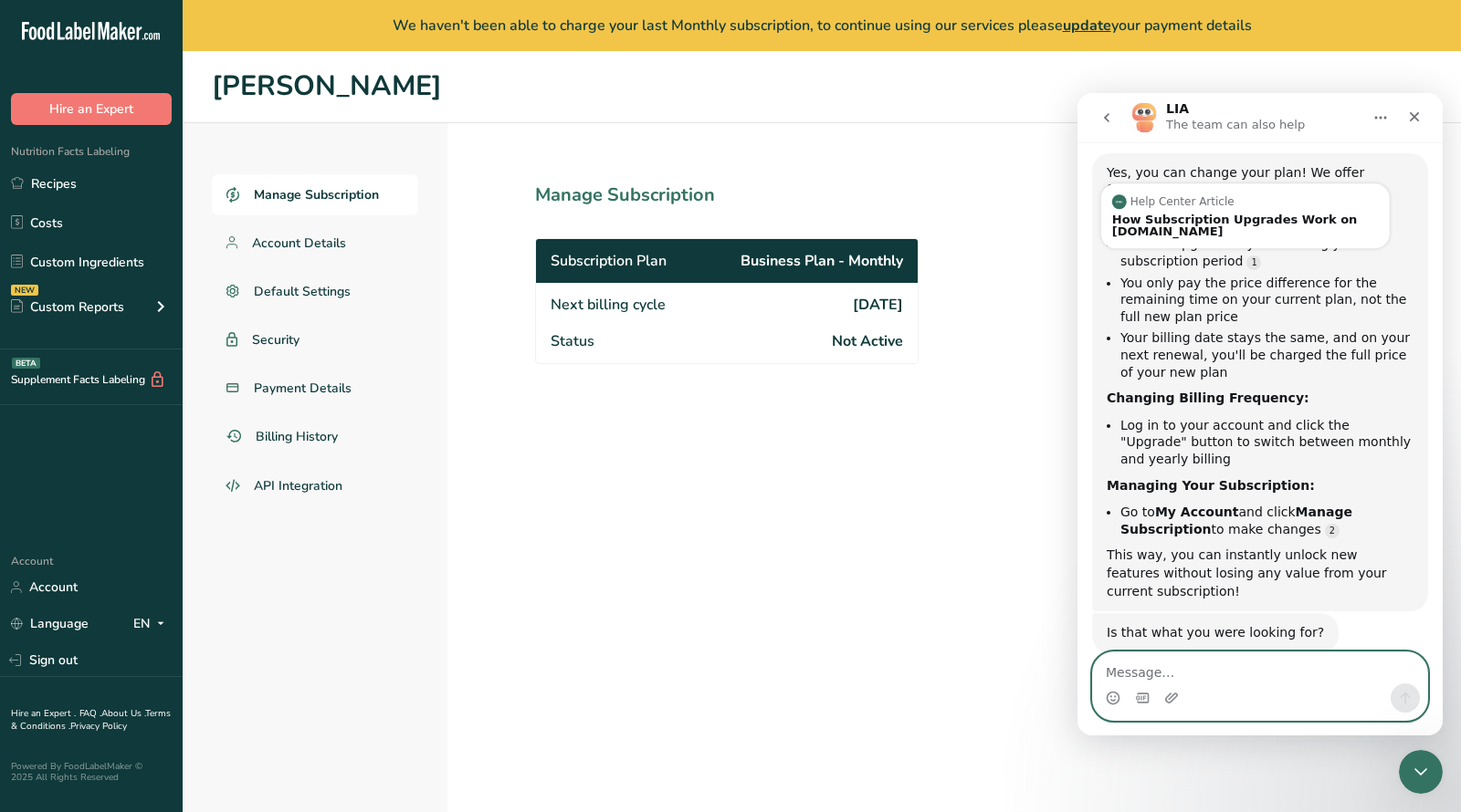
scroll to position [3, 0]
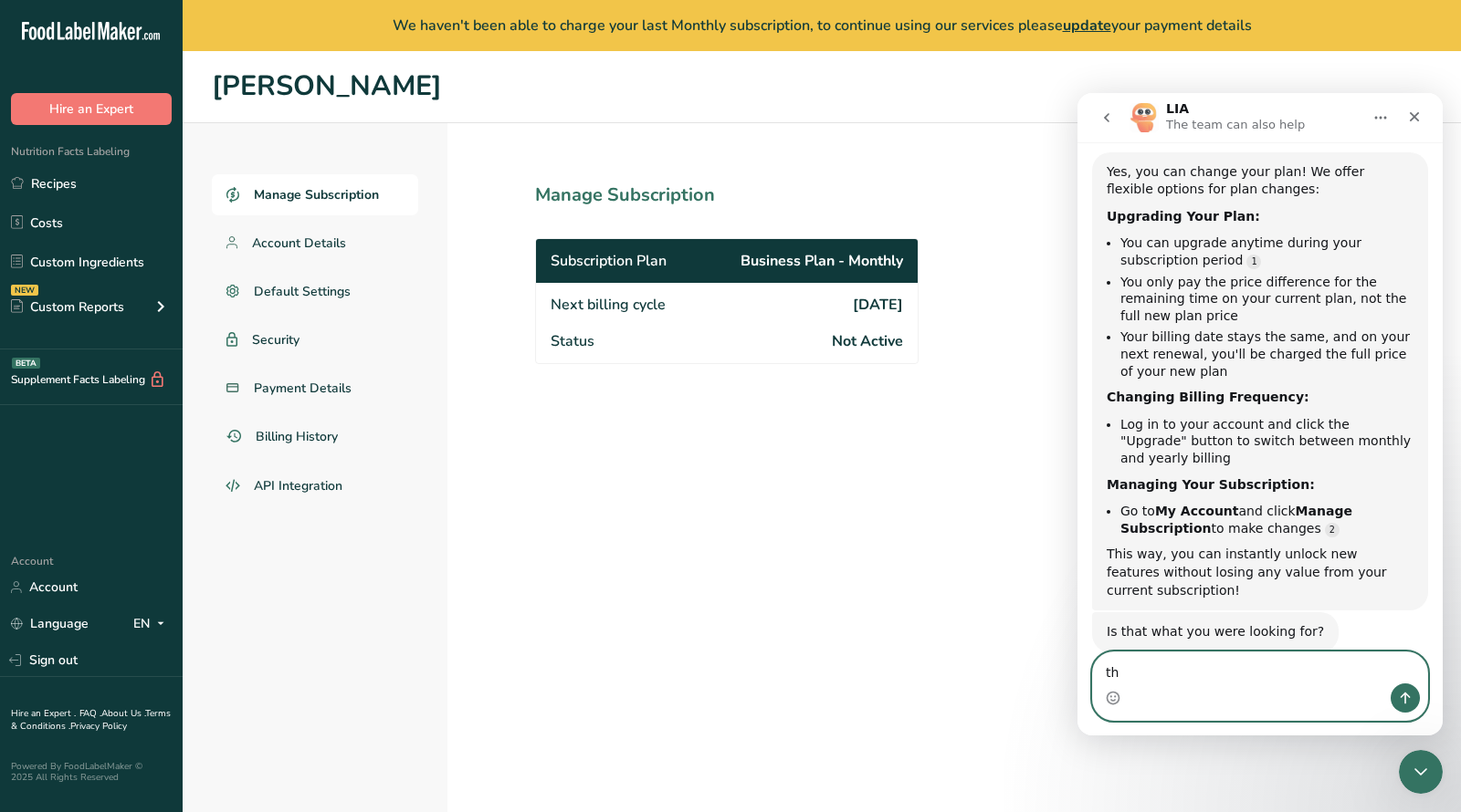
type textarea "t"
type textarea "This doesn't work. I'm having a technical problem."
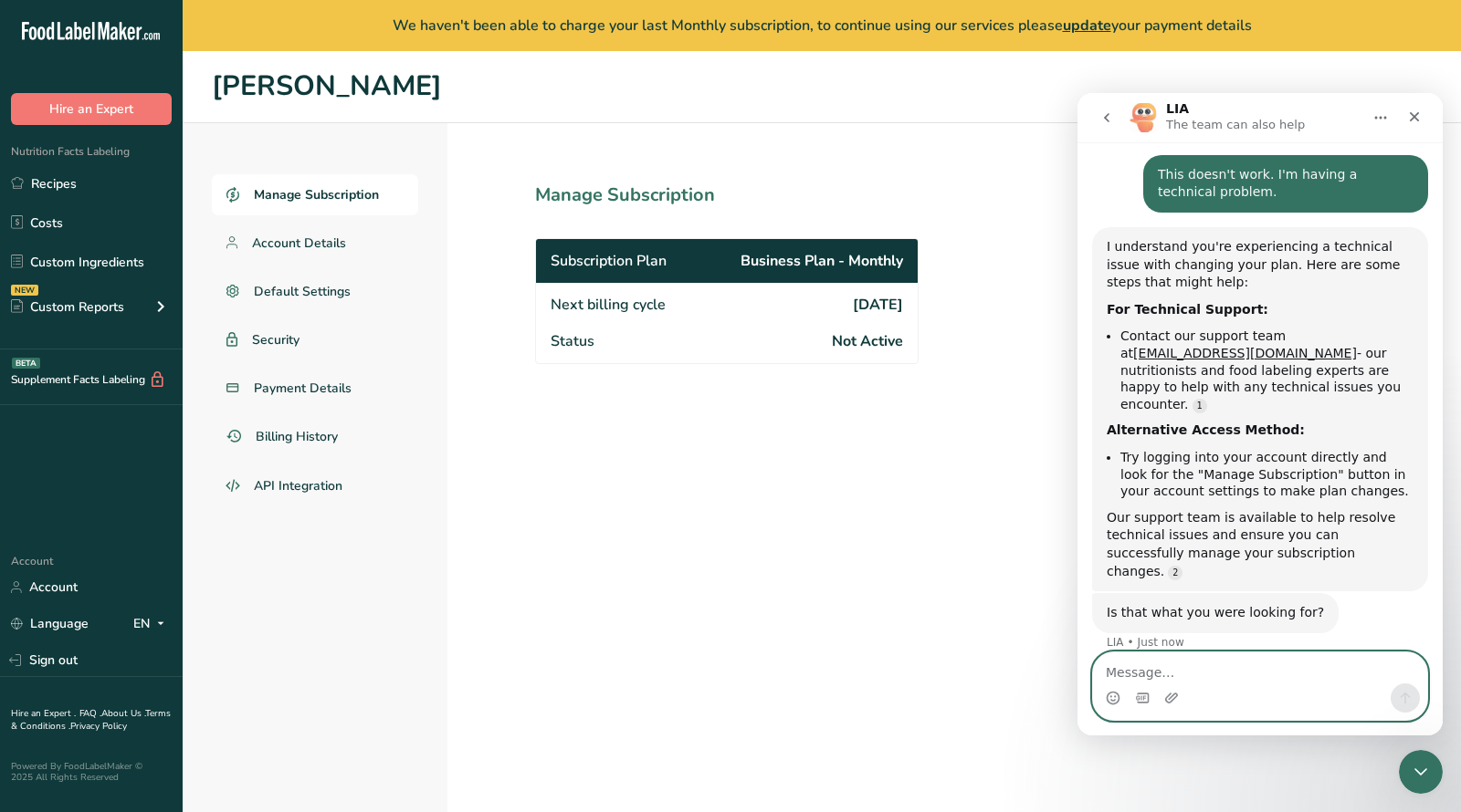
scroll to position [629, 0]
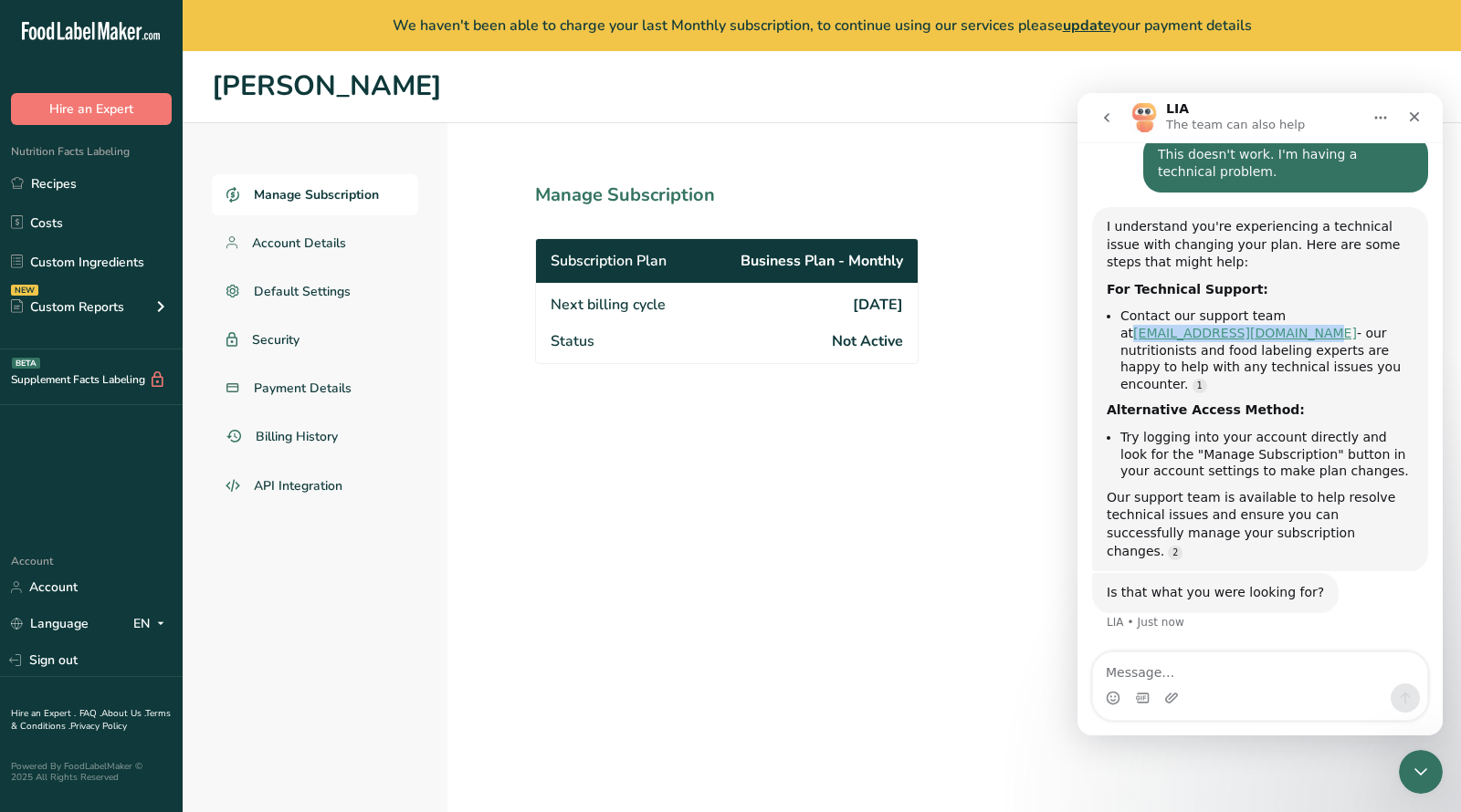
drag, startPoint x: 1114, startPoint y: 335, endPoint x: 1294, endPoint y: 339, distance: 180.0
click at [1294, 339] on ul "Contact our support team at support@foodlabelmaker.com - our nutritionists and …" at bounding box center [1260, 350] width 307 height 85
copy link "support@foodlabelmaker.com"
